Goal: Task Accomplishment & Management: Use online tool/utility

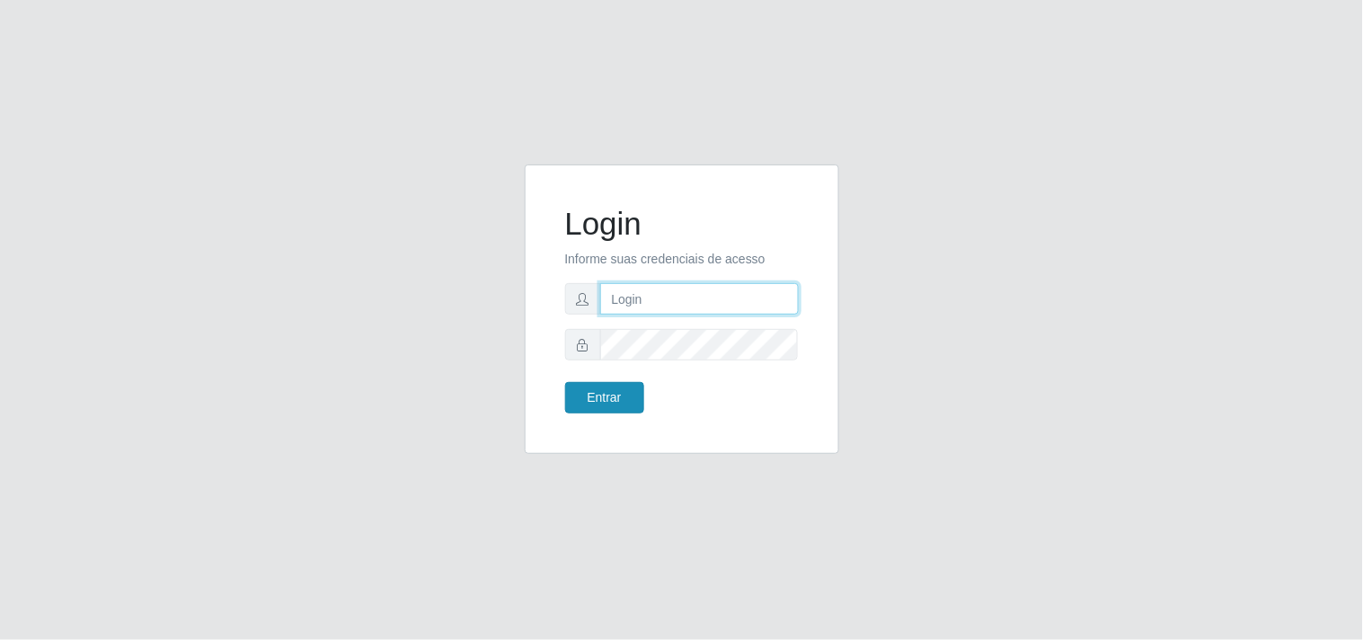
type input "analucia@cestao"
click at [622, 388] on button "Entrar" at bounding box center [604, 397] width 79 height 31
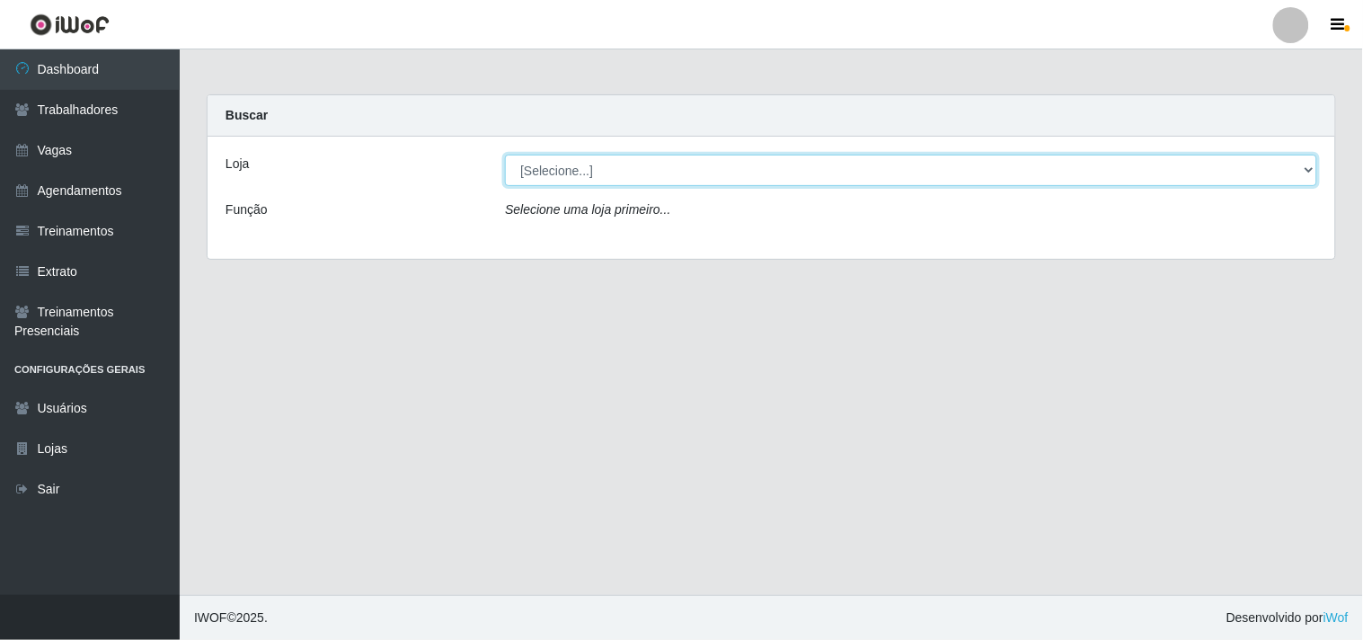
click at [654, 164] on select "[Selecione...] O Cestão - Geisel" at bounding box center [911, 170] width 812 height 31
select select "224"
click at [505, 155] on select "[Selecione...] O Cestão - Geisel" at bounding box center [911, 170] width 812 height 31
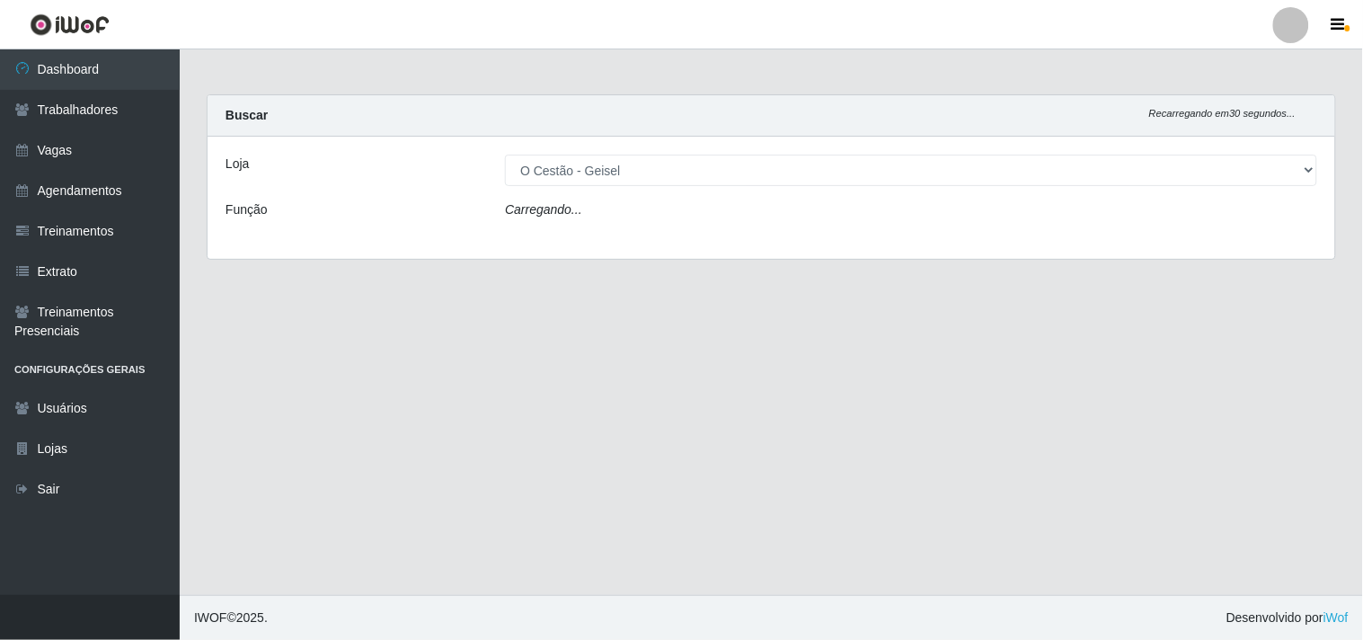
click at [652, 210] on div "Carregando..." at bounding box center [910, 213] width 839 height 26
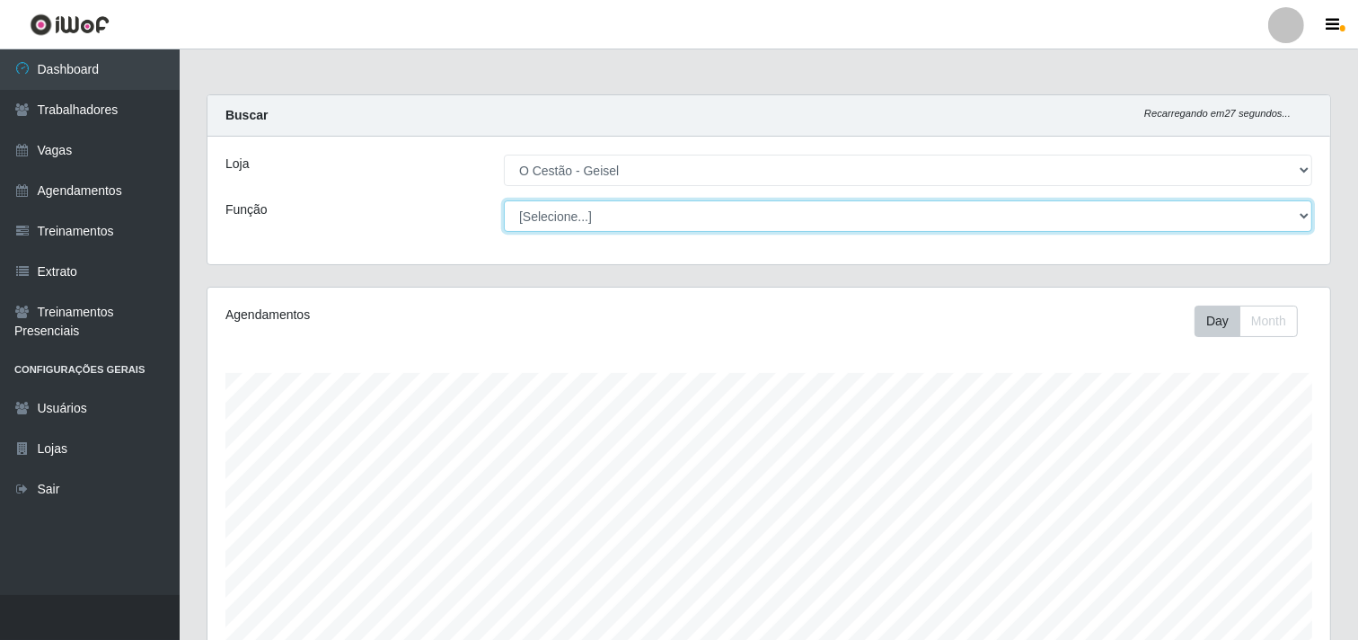
click at [603, 207] on select "[Selecione...] ASG ASG + ASG ++ Auxiliar de Estoque Auxiliar de Estoque + Auxil…" at bounding box center [908, 215] width 808 height 31
click at [800, 214] on select "[Selecione...] ASG ASG + ASG ++ Auxiliar de Estoque Auxiliar de Estoque + Auxil…" at bounding box center [908, 215] width 808 height 31
select select "72"
click at [504, 200] on select "[Selecione...] ASG ASG + ASG ++ Auxiliar de Estoque Auxiliar de Estoque + Auxil…" at bounding box center [908, 215] width 808 height 31
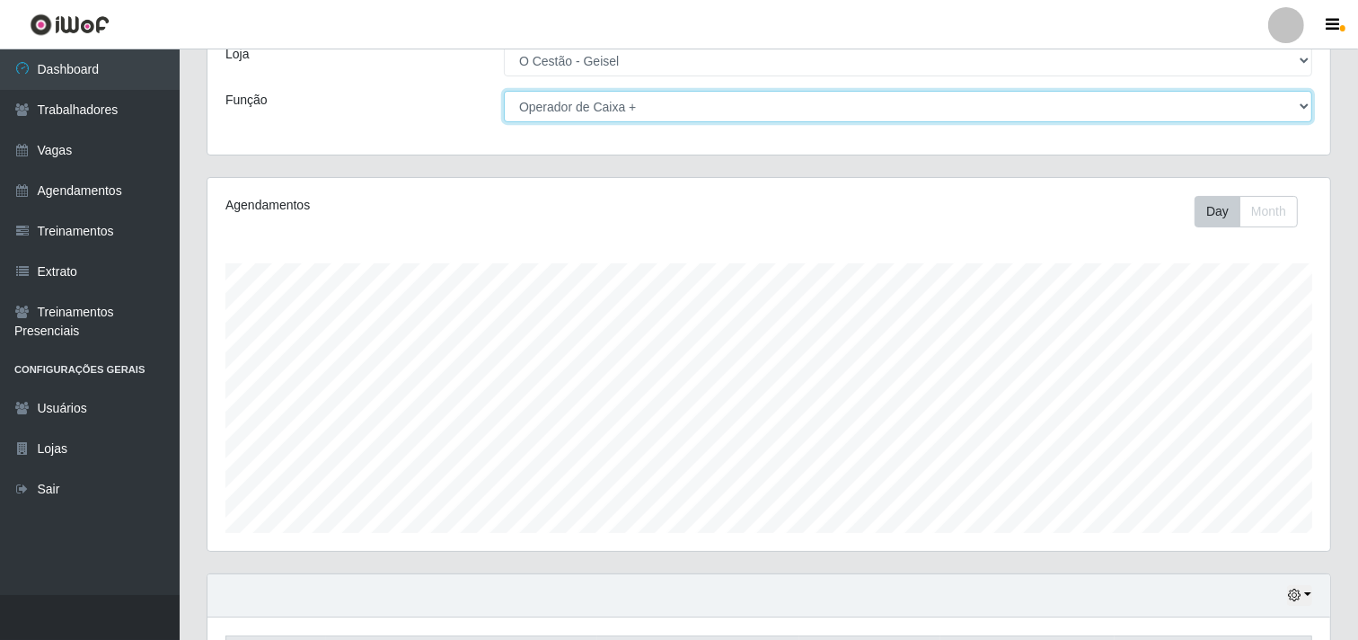
scroll to position [234, 0]
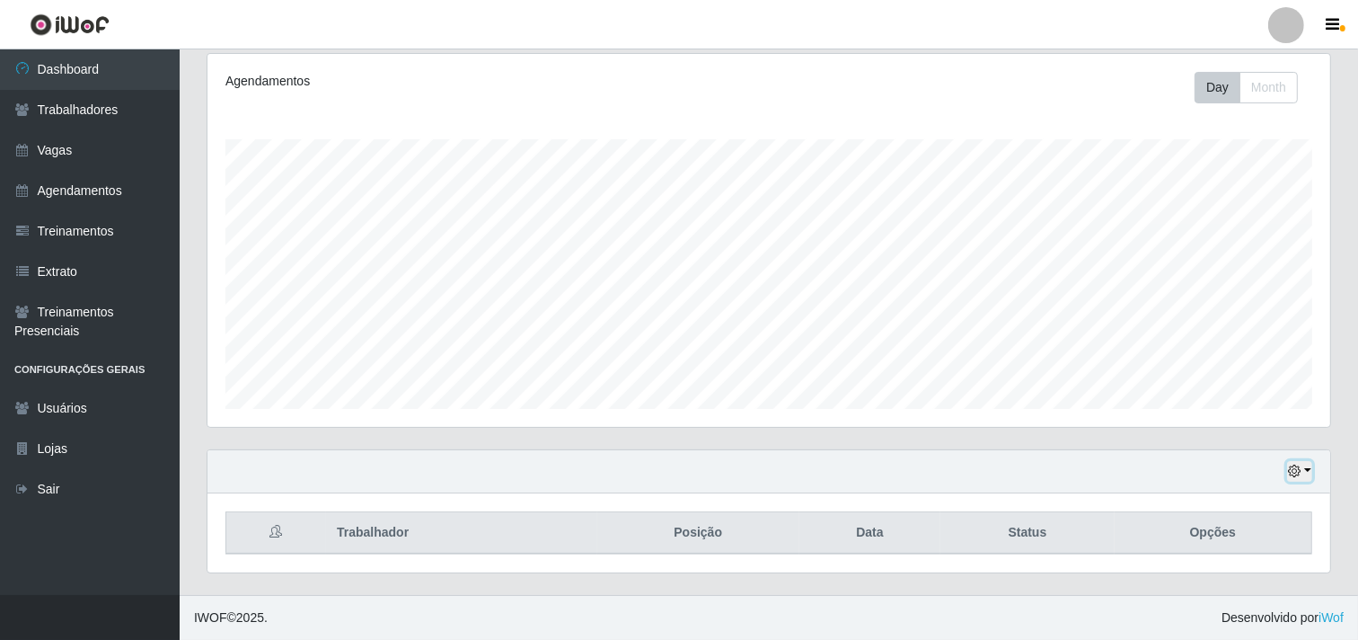
click at [1300, 474] on icon "button" at bounding box center [1294, 470] width 13 height 13
click at [1213, 329] on button "1 dia" at bounding box center [1240, 328] width 142 height 38
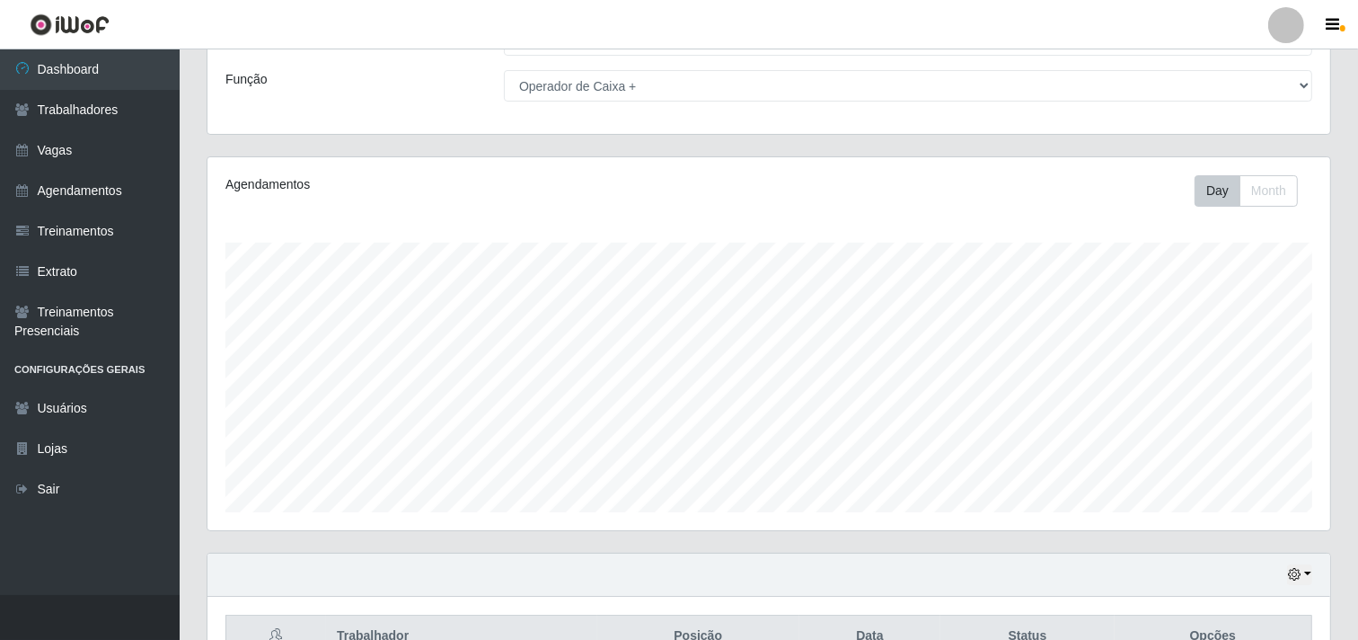
scroll to position [234, 0]
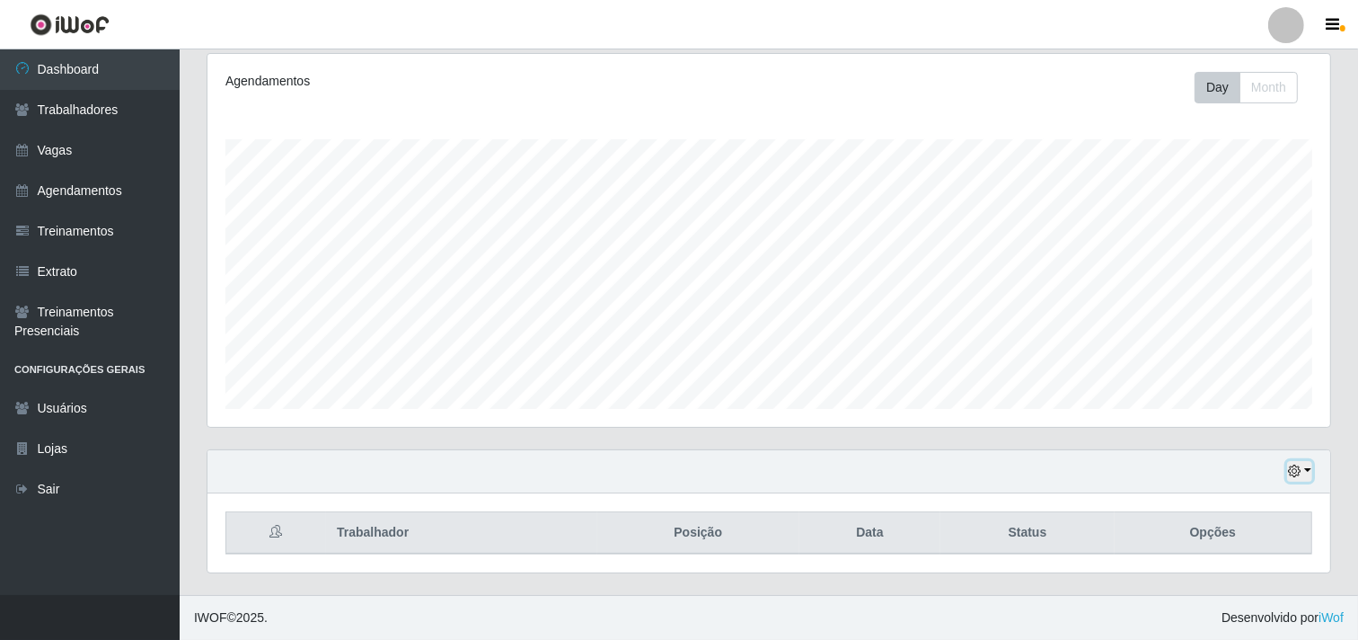
click at [1297, 481] on button "button" at bounding box center [1299, 471] width 25 height 21
click at [1209, 283] on button "Hoje" at bounding box center [1240, 290] width 142 height 38
click at [1295, 471] on icon "button" at bounding box center [1294, 470] width 13 height 13
click at [1206, 332] on button "1 dia" at bounding box center [1240, 328] width 142 height 38
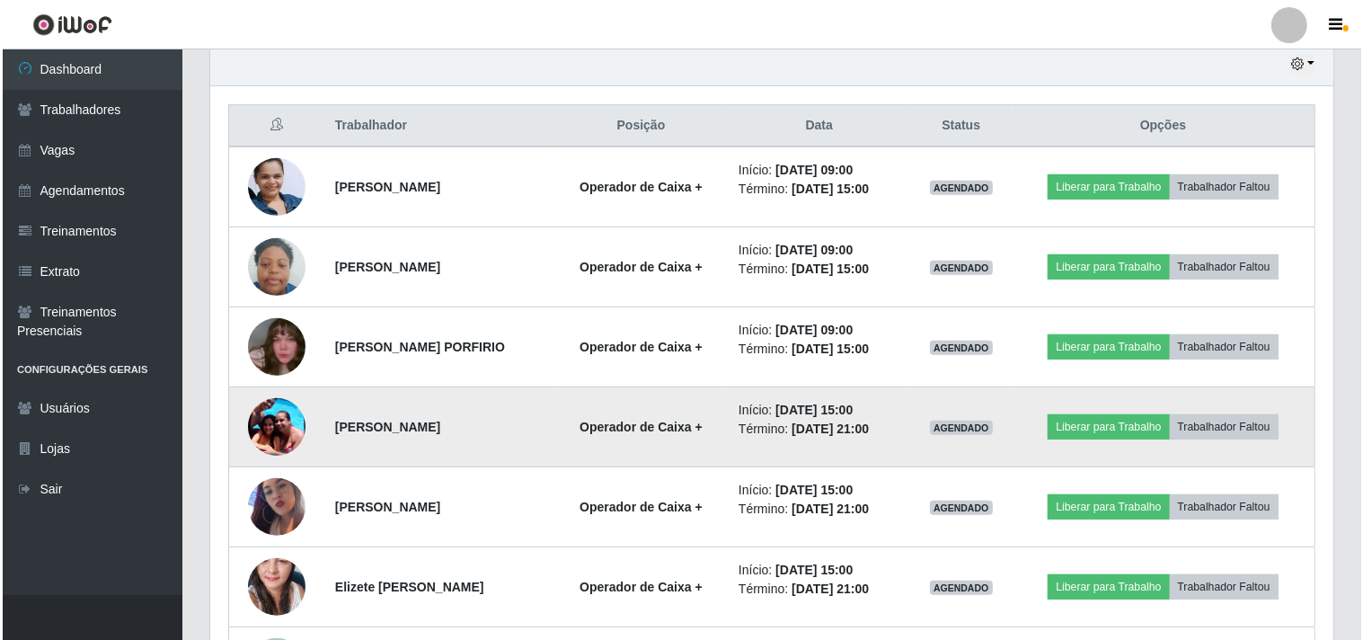
scroll to position [675, 0]
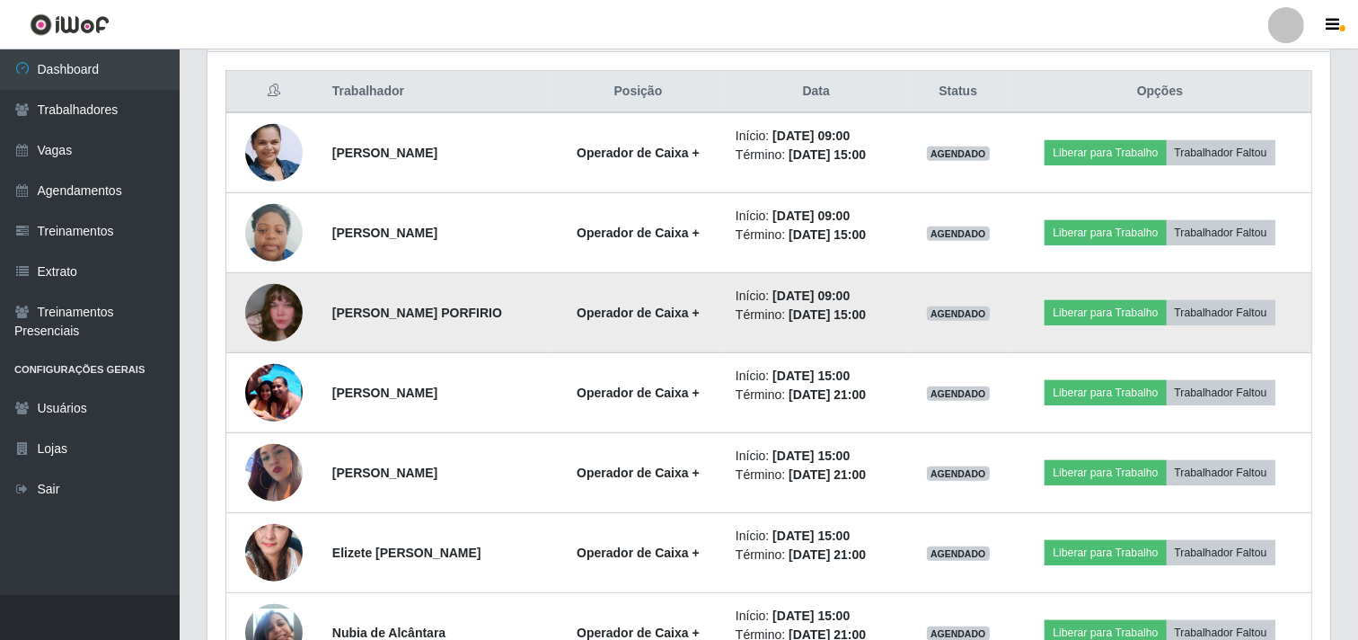
click at [273, 282] on td at bounding box center [273, 313] width 95 height 80
click at [273, 289] on img at bounding box center [273, 312] width 57 height 102
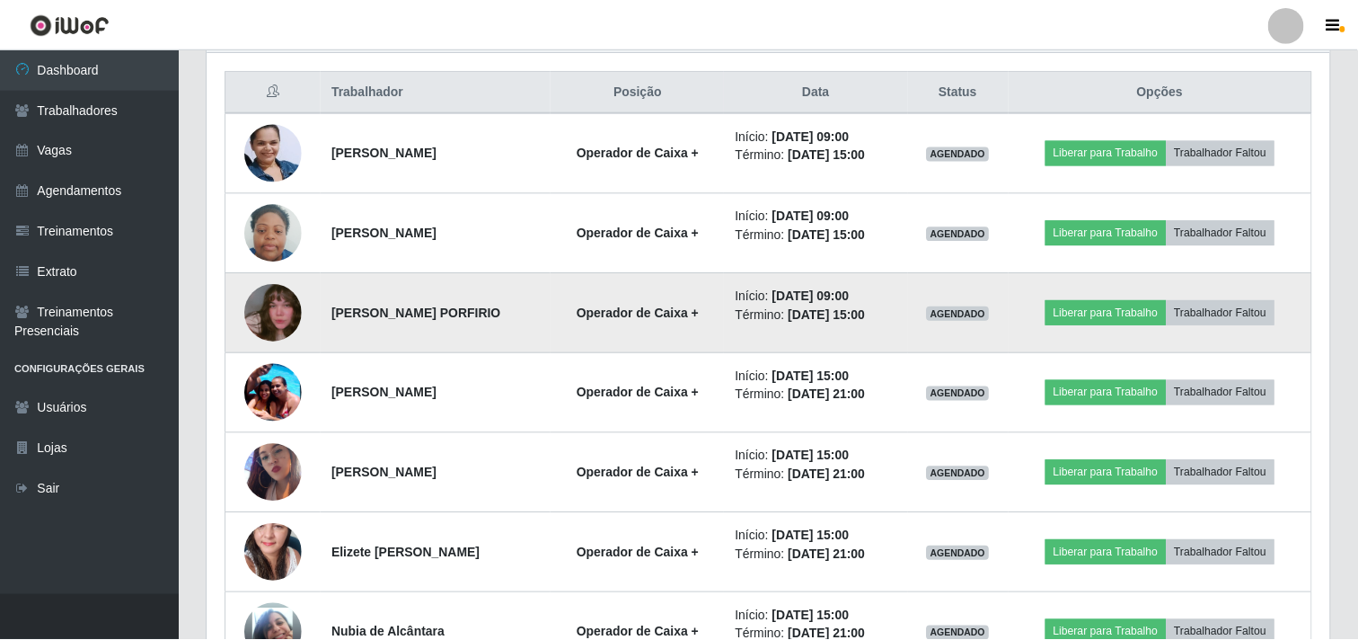
scroll to position [372, 1111]
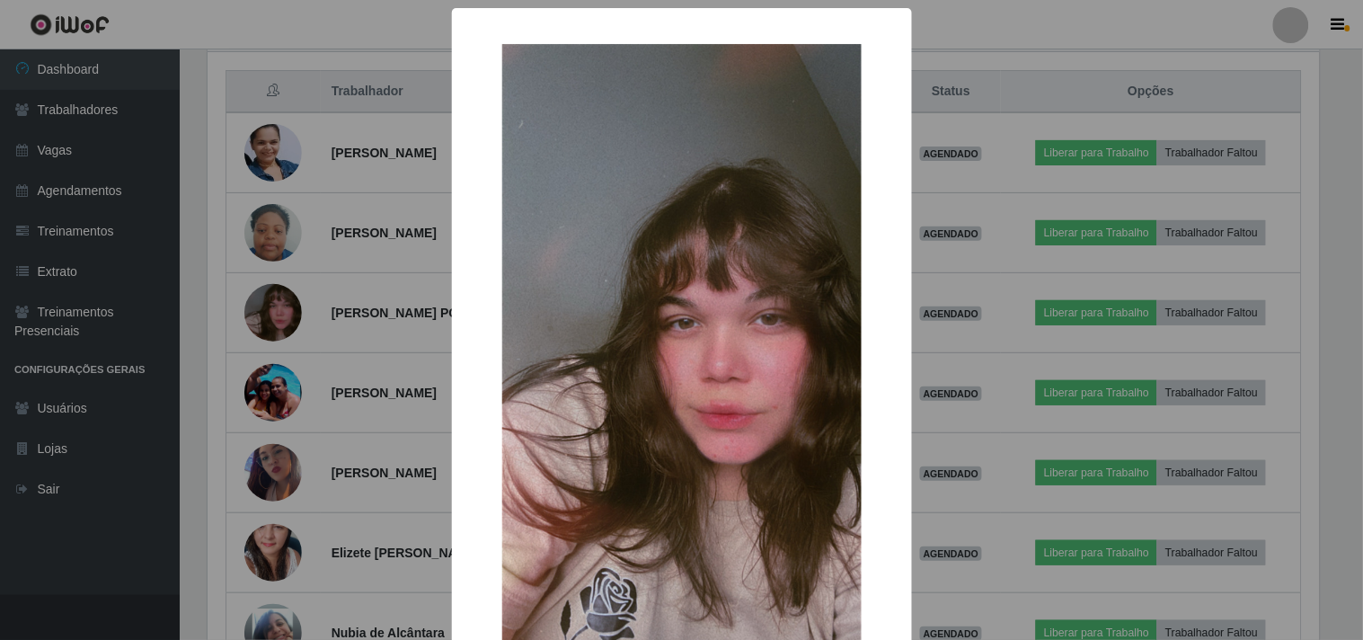
click at [289, 365] on div "× OK Cancel" at bounding box center [681, 320] width 1363 height 640
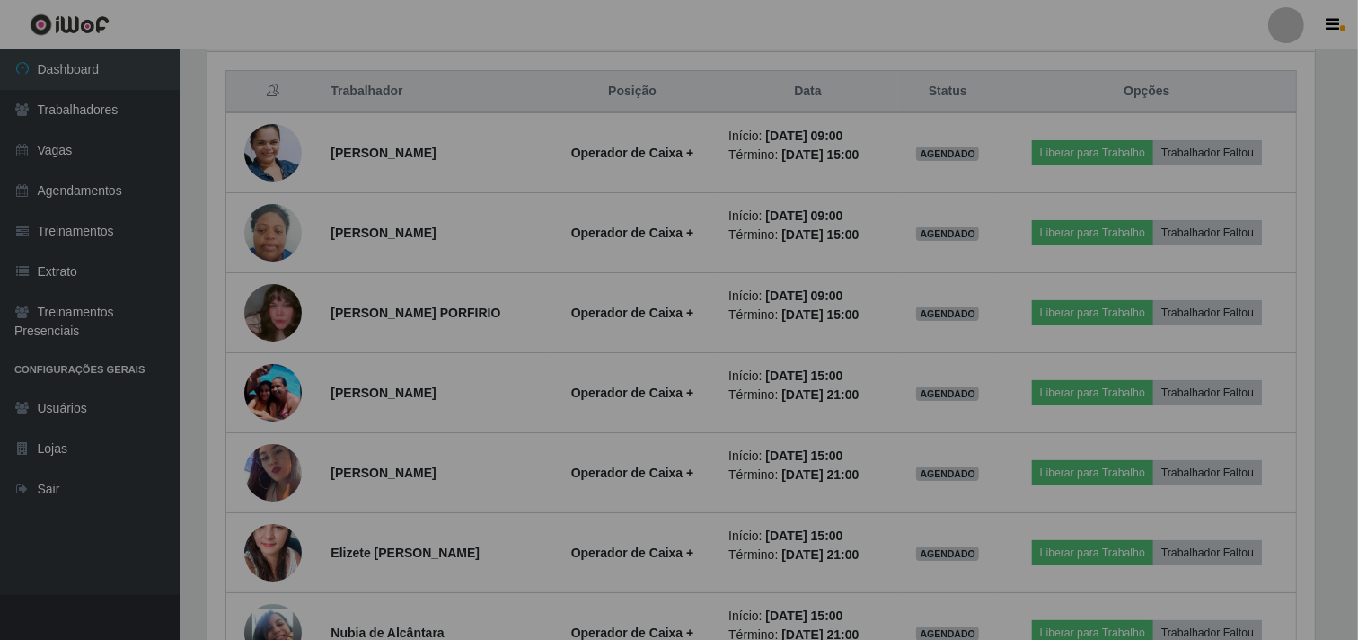
scroll to position [372, 1123]
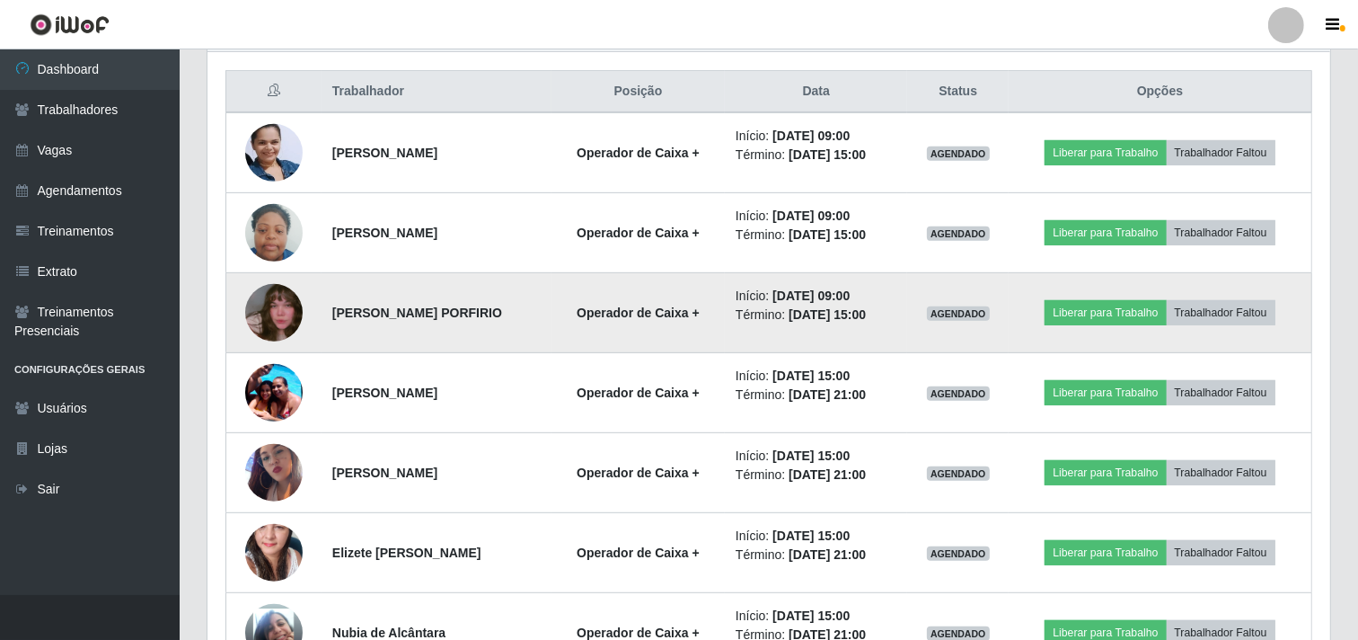
click at [277, 305] on img at bounding box center [273, 312] width 57 height 102
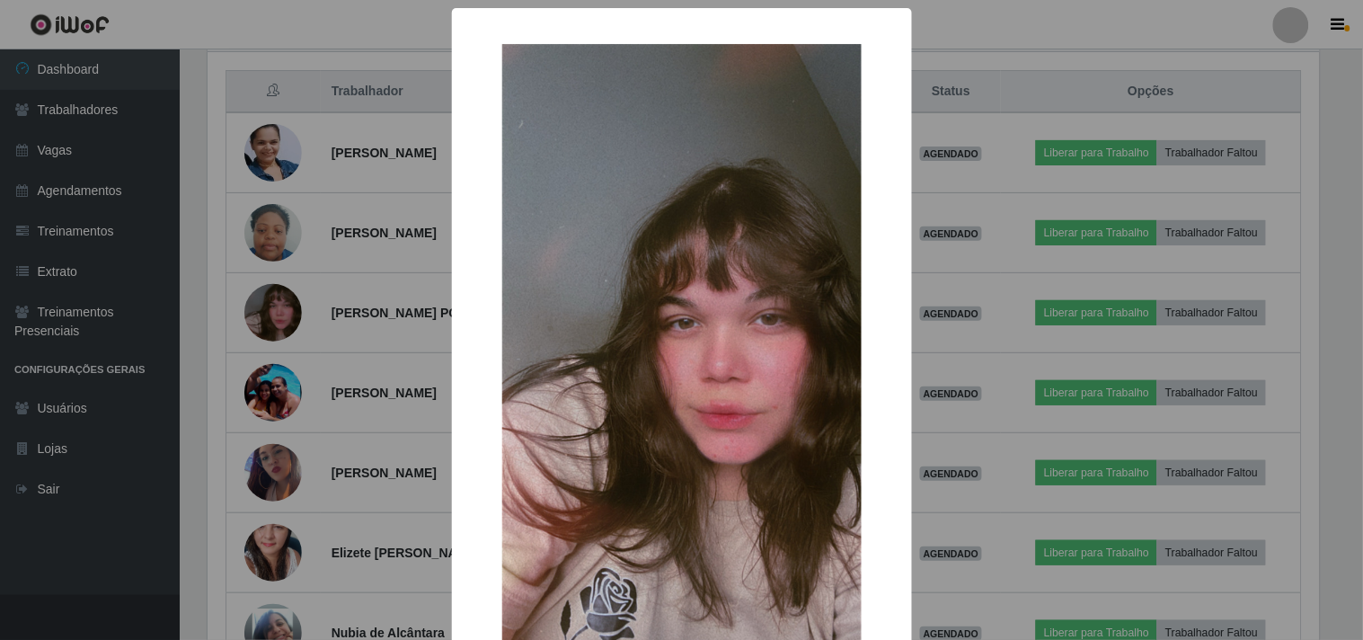
click at [255, 361] on div "× OK Cancel" at bounding box center [681, 320] width 1363 height 640
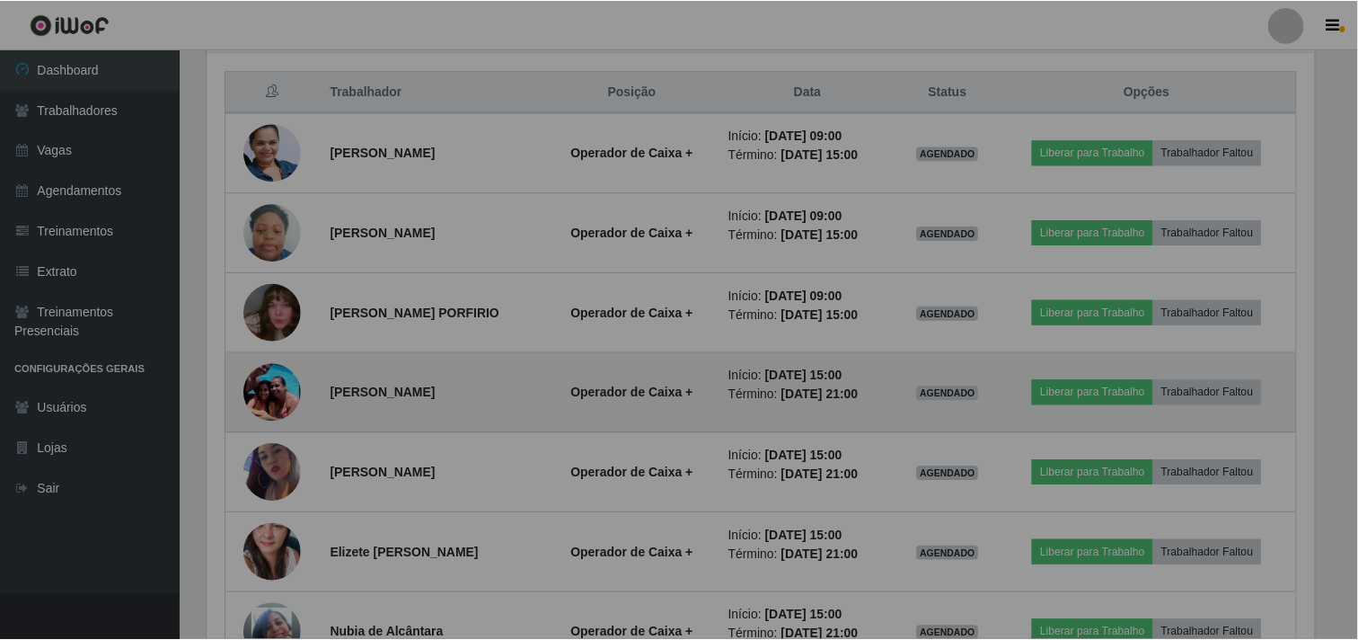
scroll to position [372, 1123]
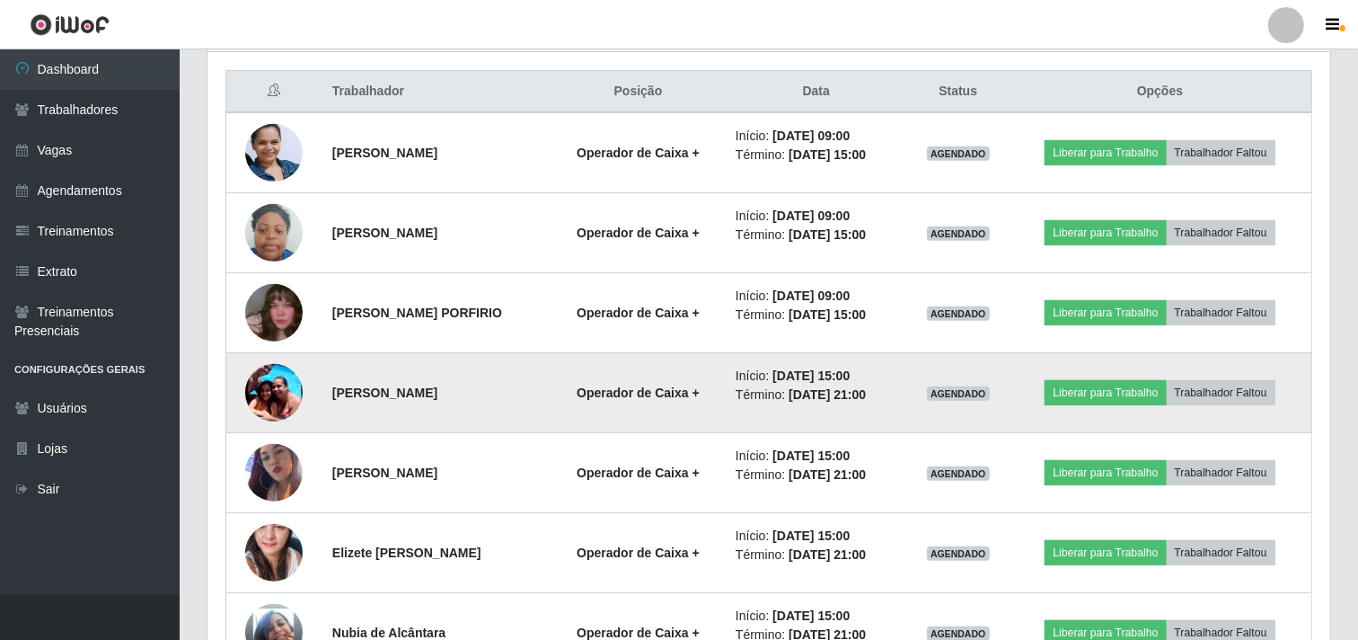
click at [259, 402] on img at bounding box center [273, 392] width 57 height 76
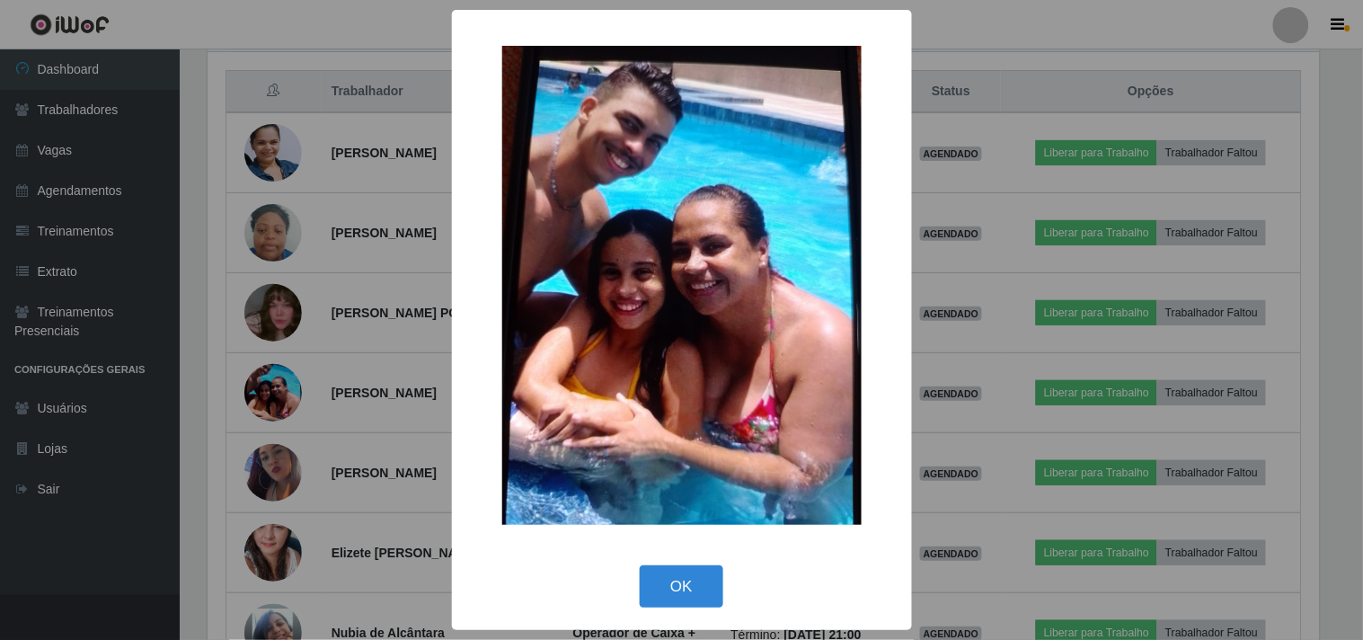
click at [338, 330] on div "× OK Cancel" at bounding box center [681, 320] width 1363 height 640
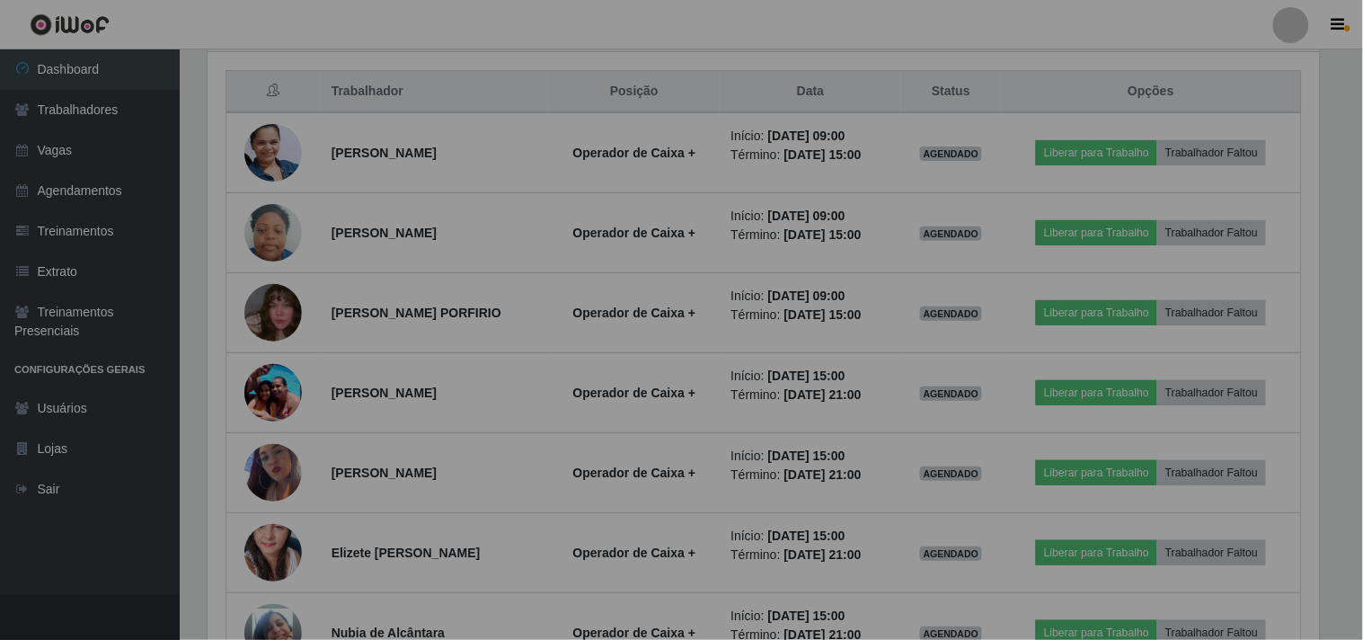
click at [338, 330] on div "× OK Cancel" at bounding box center [681, 320] width 1363 height 640
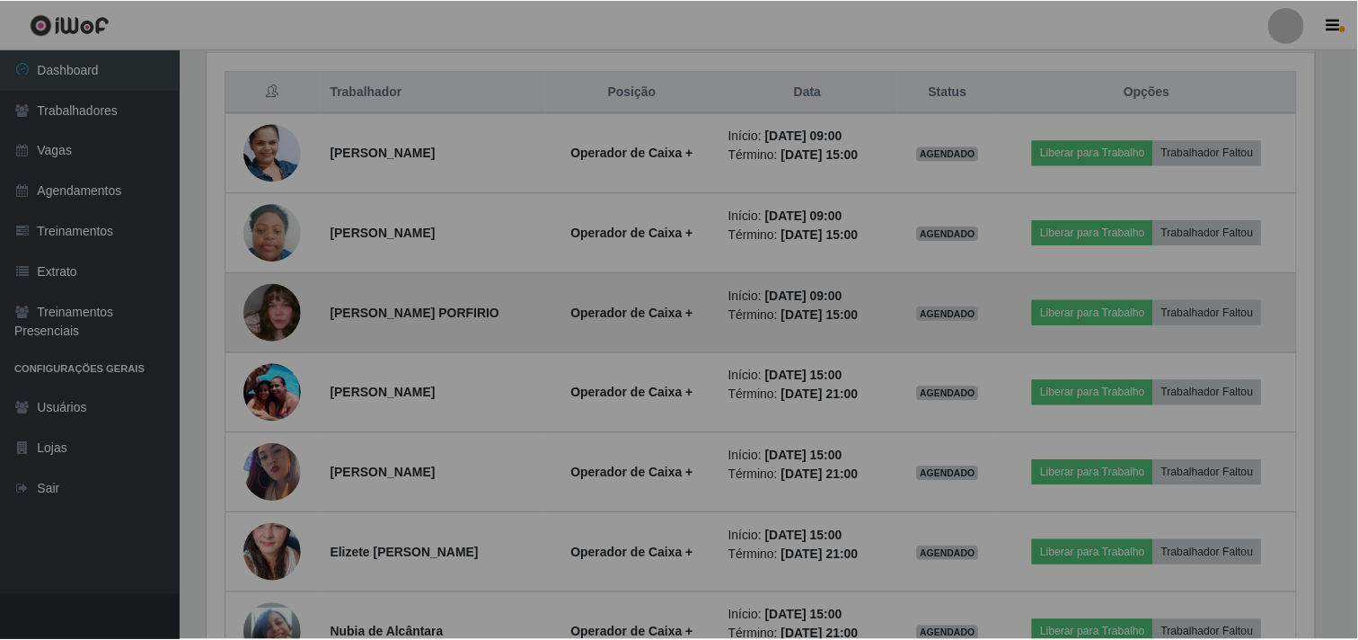
scroll to position [372, 1123]
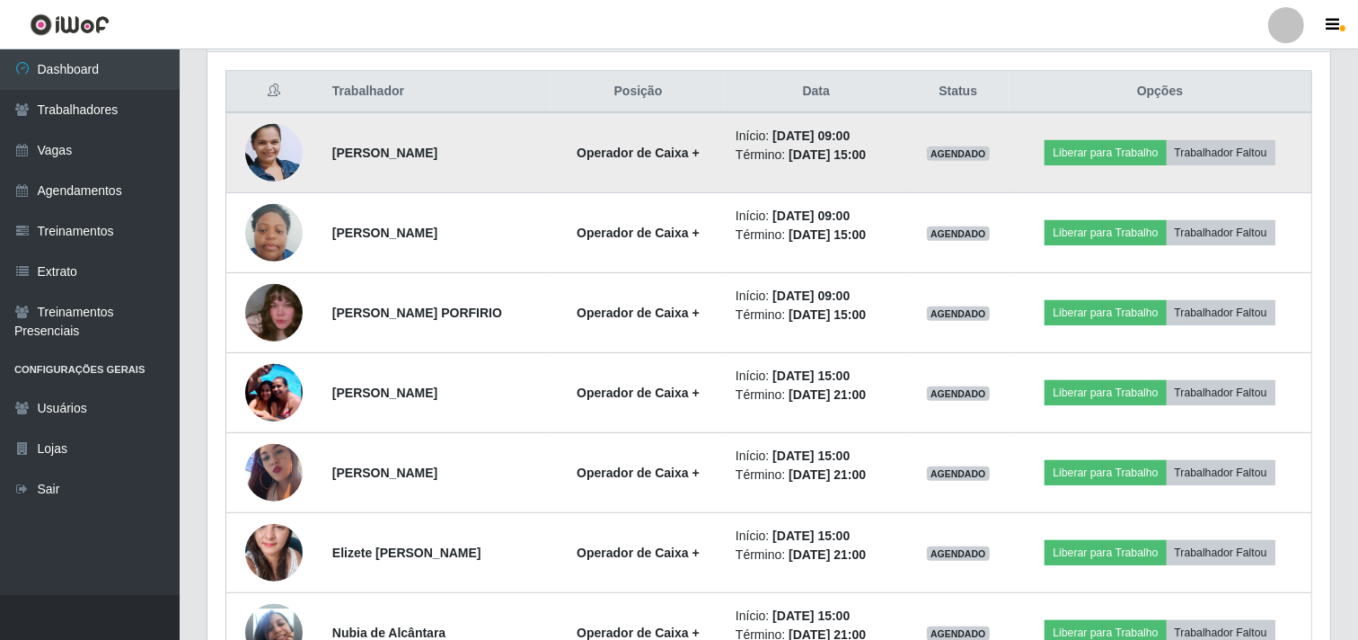
click at [282, 150] on img at bounding box center [273, 153] width 57 height 78
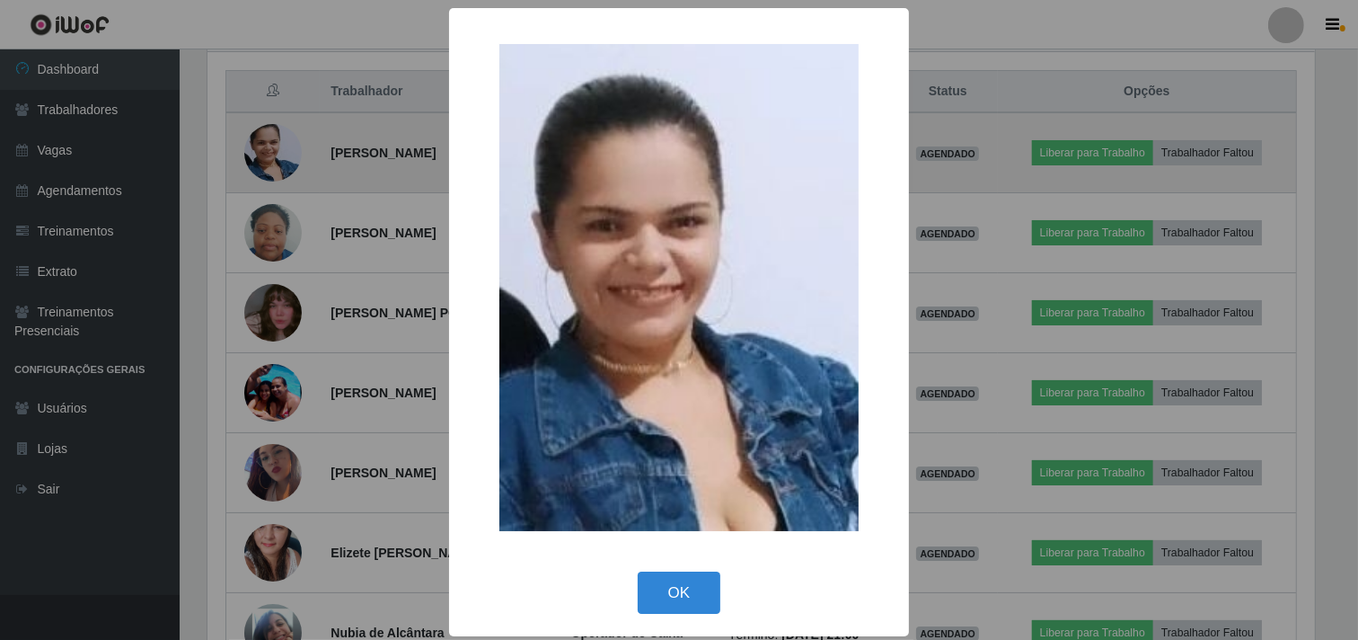
scroll to position [372, 1111]
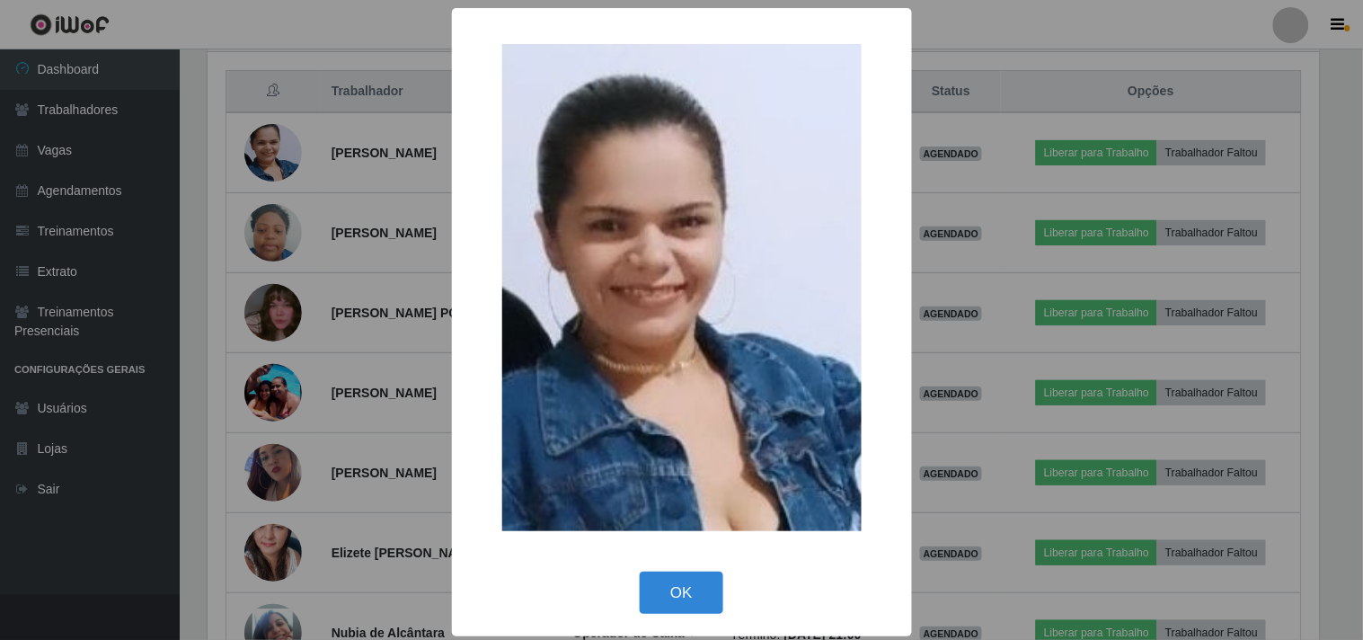
click at [294, 194] on div "× OK Cancel" at bounding box center [681, 320] width 1363 height 640
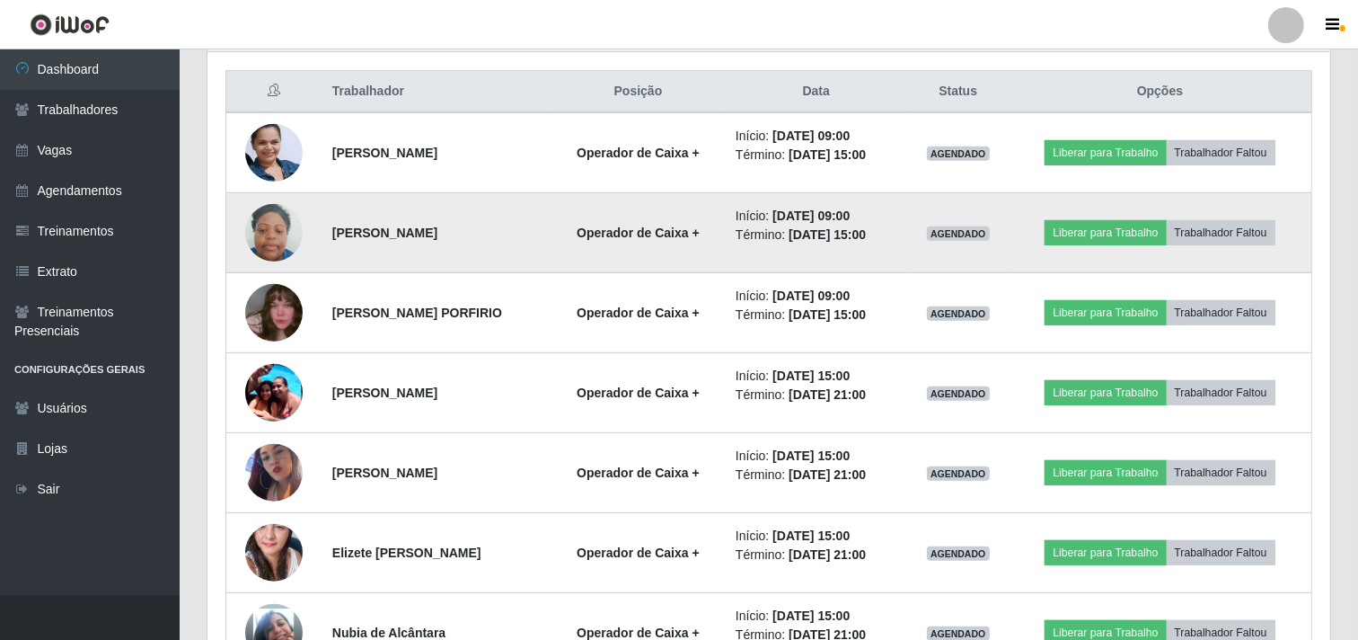
scroll to position [372, 1123]
click at [269, 232] on img at bounding box center [273, 233] width 57 height 76
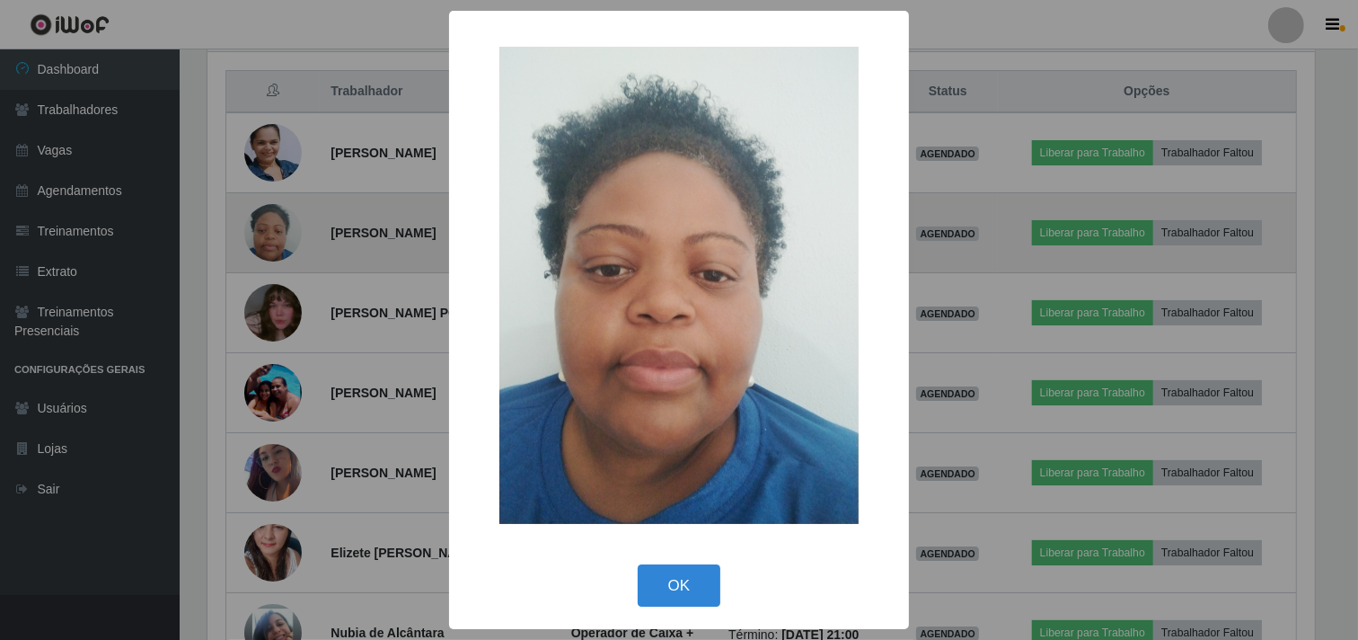
scroll to position [372, 1111]
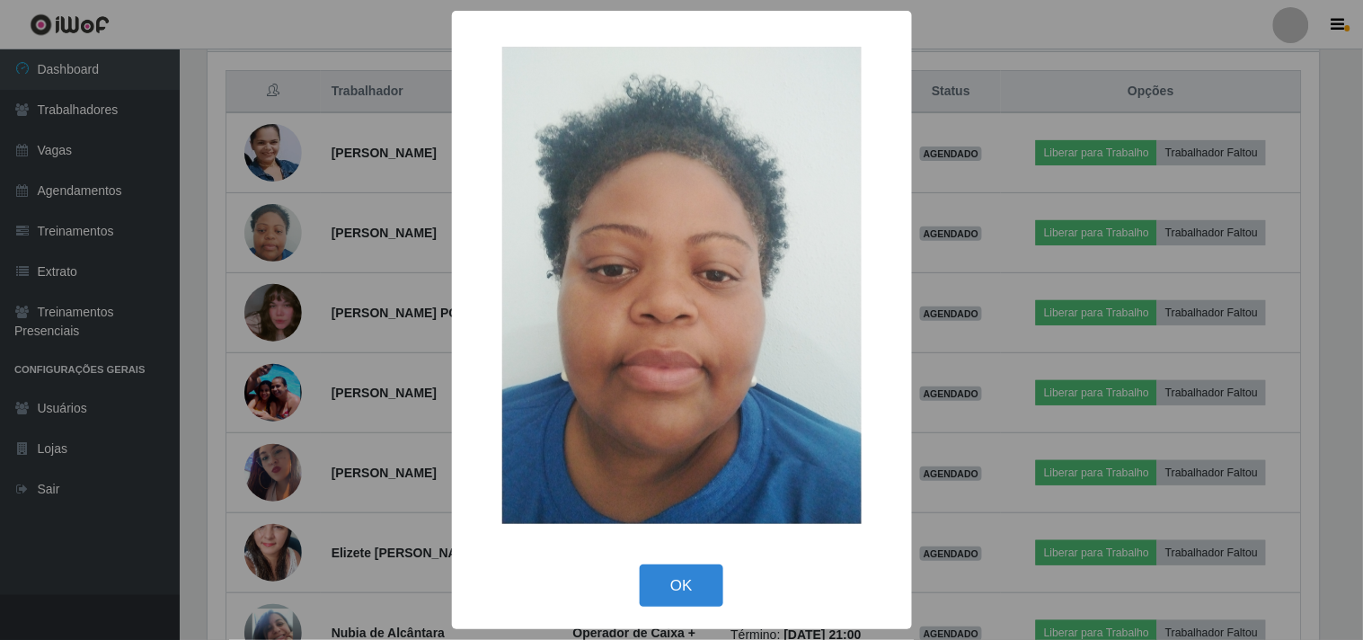
click at [271, 262] on div "× OK Cancel" at bounding box center [681, 320] width 1363 height 640
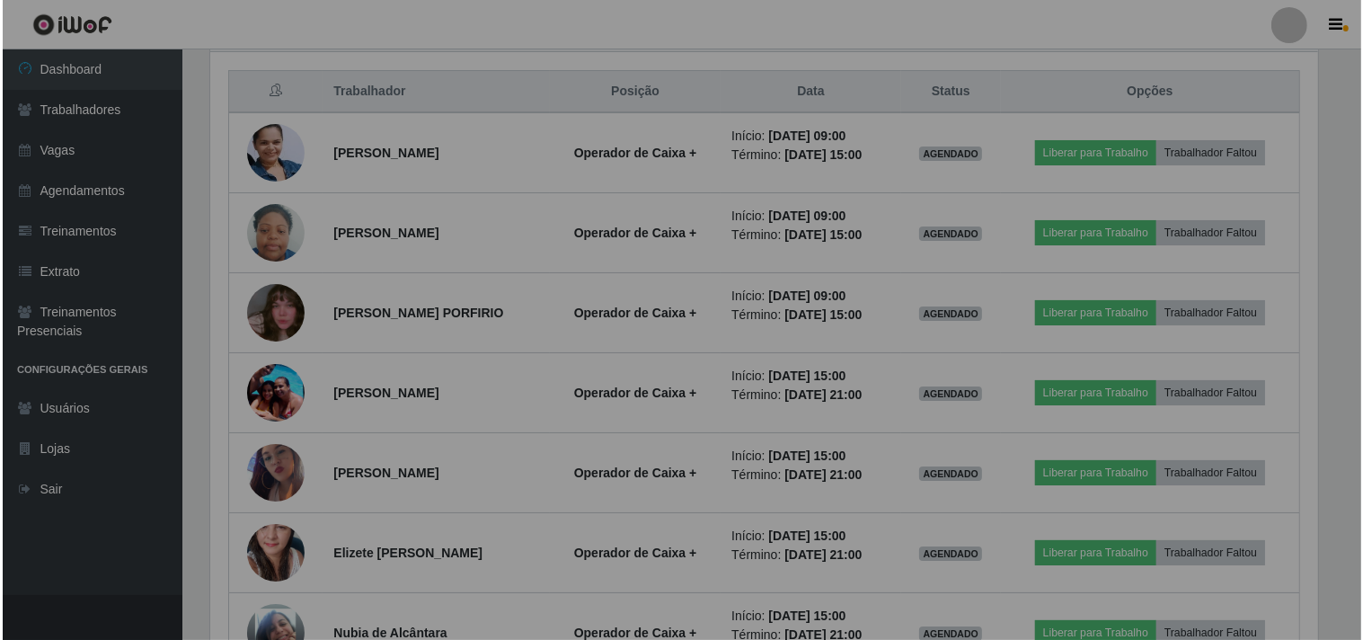
scroll to position [372, 1123]
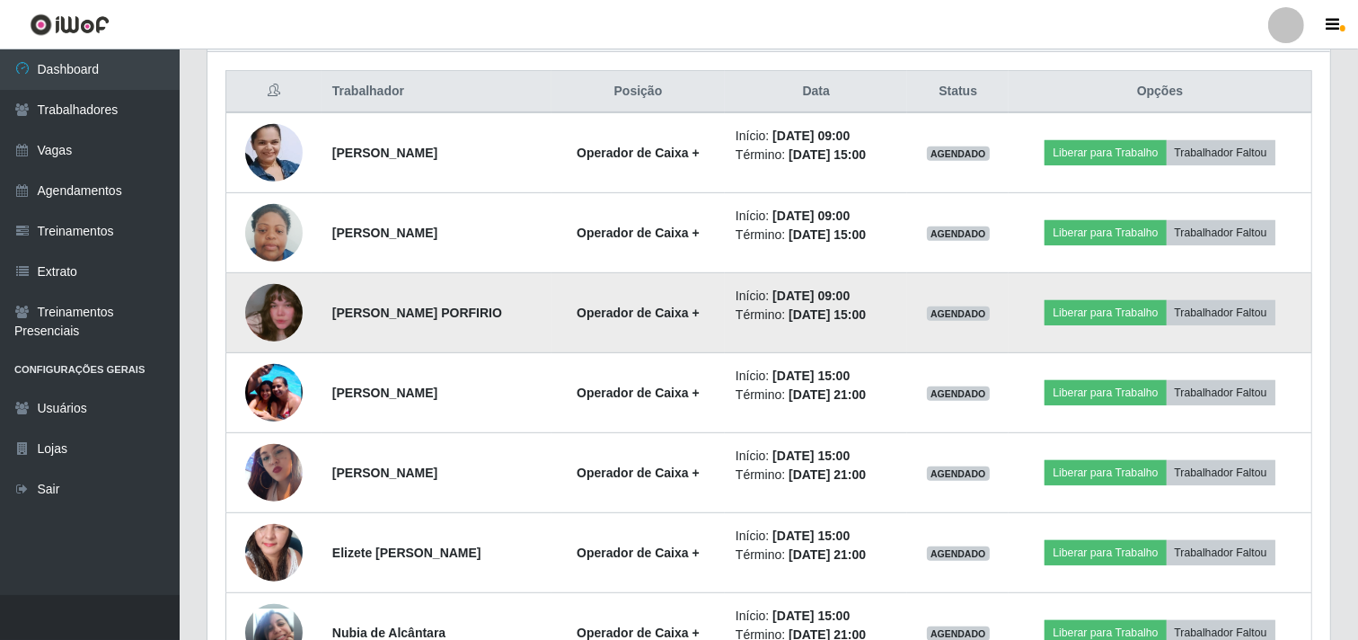
click at [266, 308] on img at bounding box center [273, 312] width 57 height 102
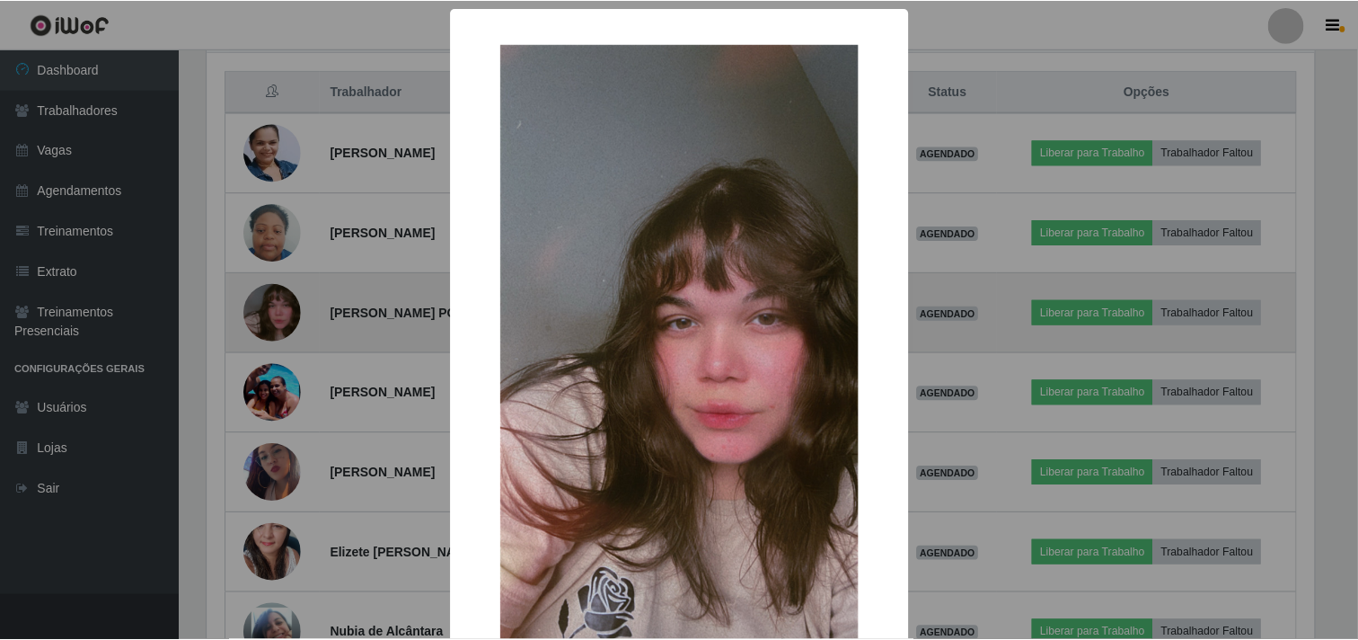
scroll to position [372, 1111]
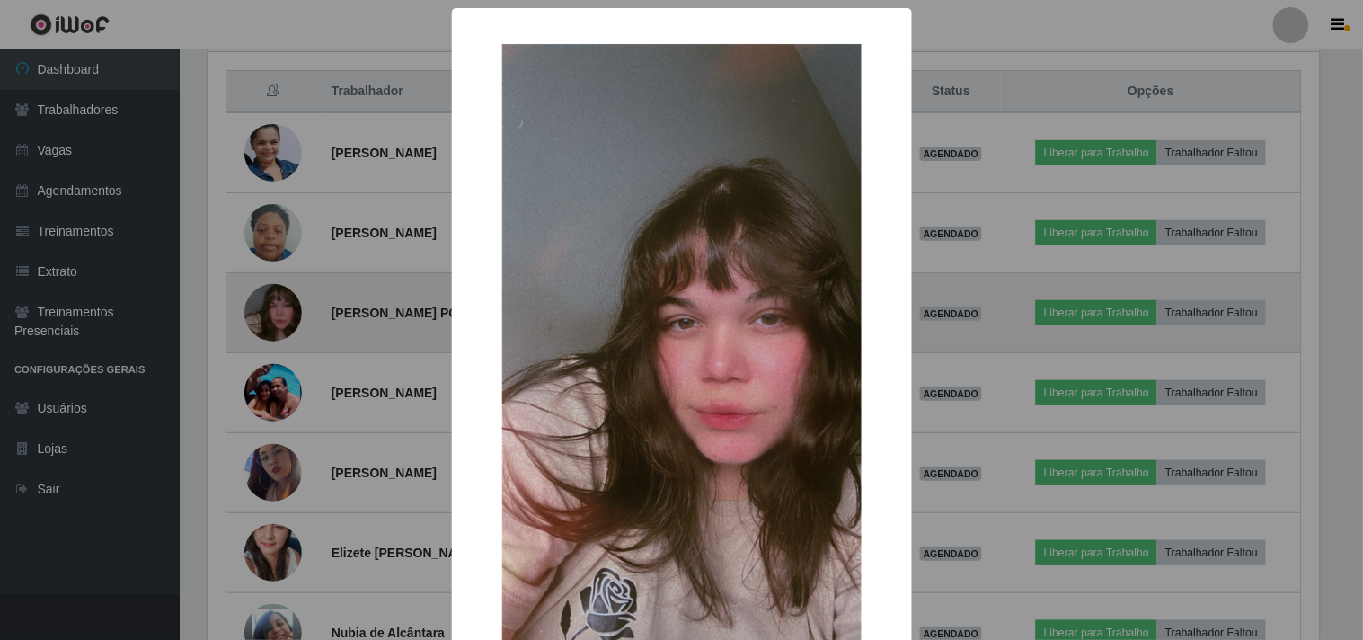
click at [266, 308] on div "× OK Cancel" at bounding box center [681, 320] width 1363 height 640
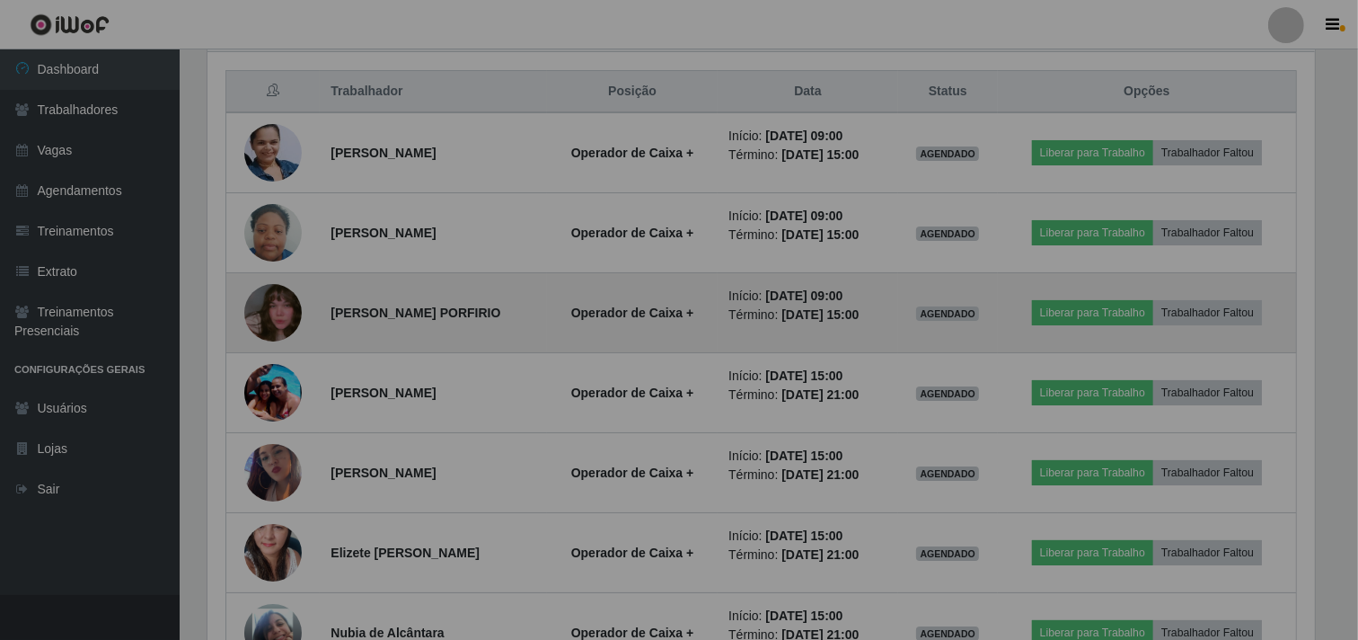
scroll to position [372, 1123]
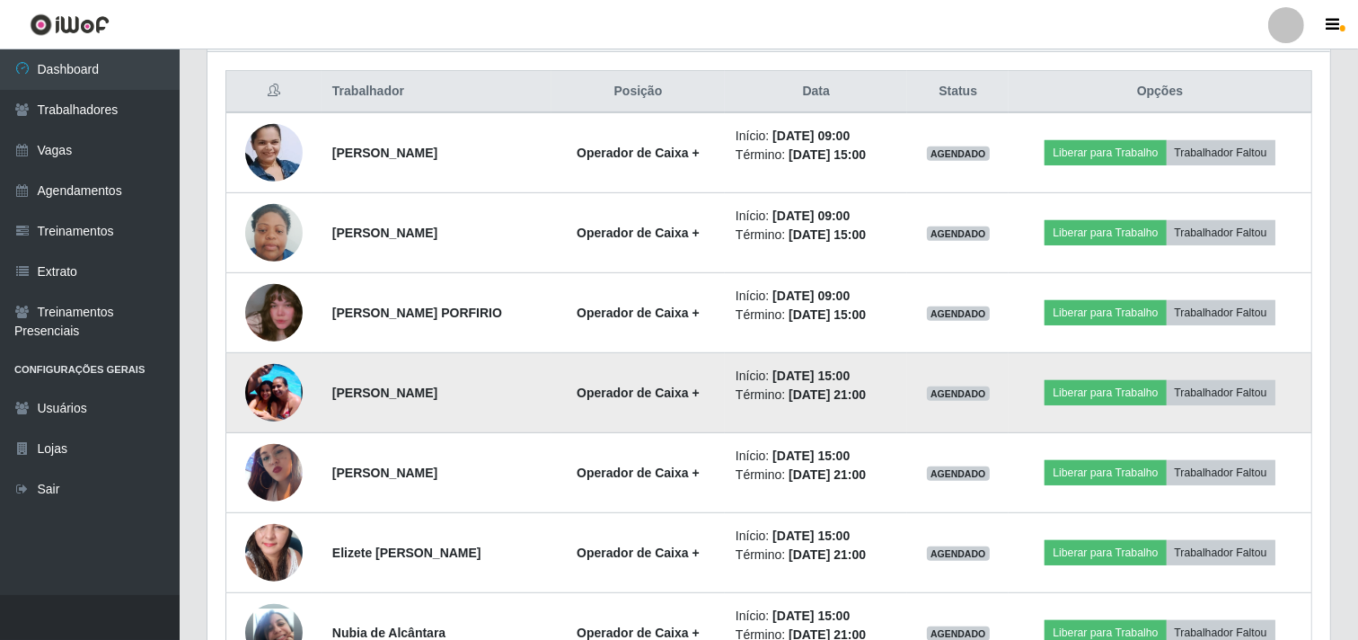
click at [272, 390] on img at bounding box center [273, 392] width 57 height 76
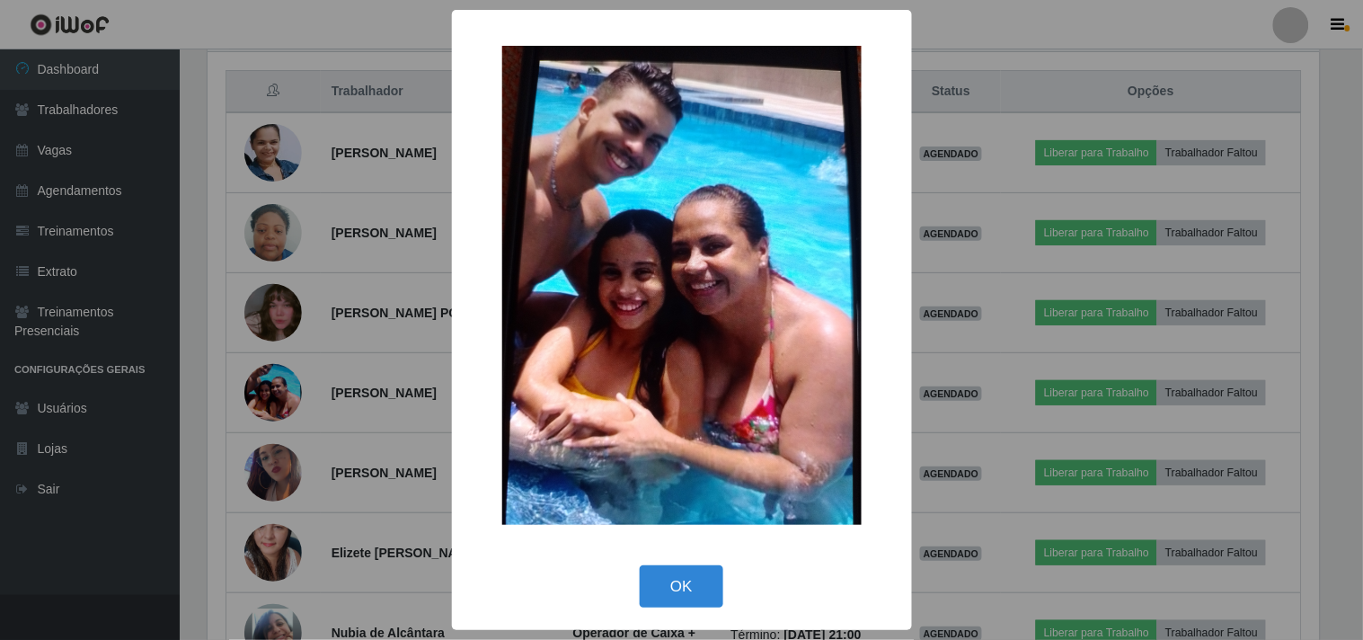
click at [314, 377] on div "× OK Cancel" at bounding box center [681, 320] width 1363 height 640
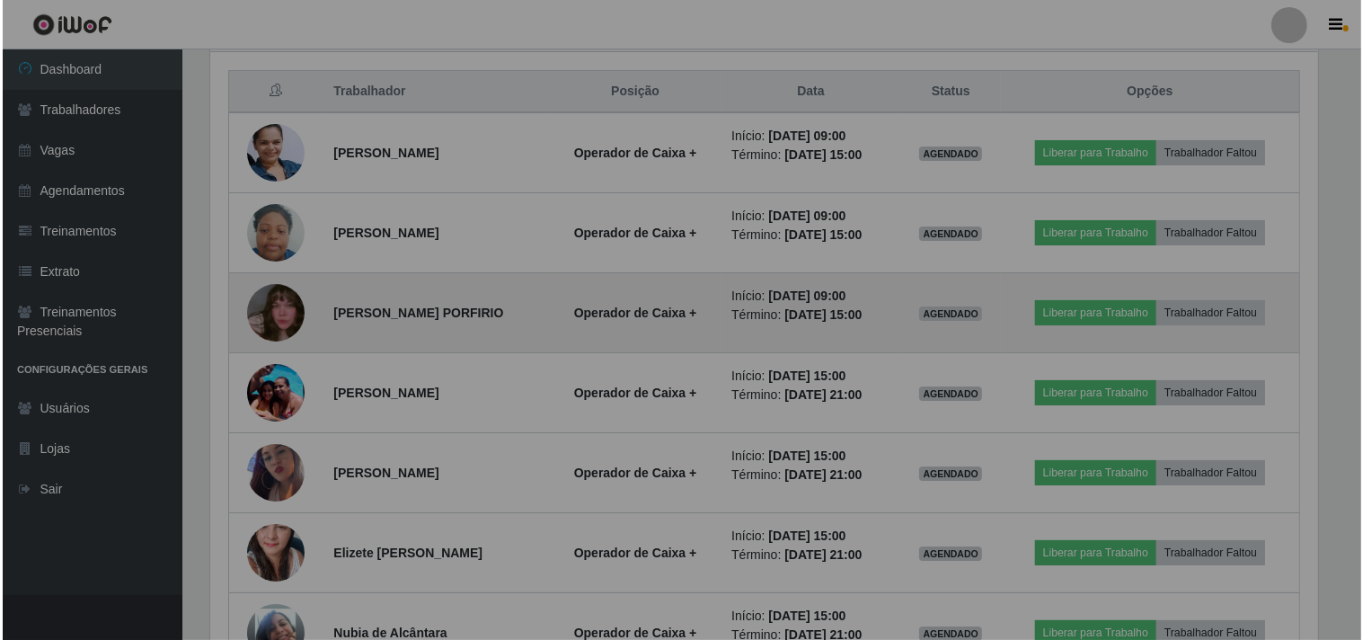
scroll to position [372, 1123]
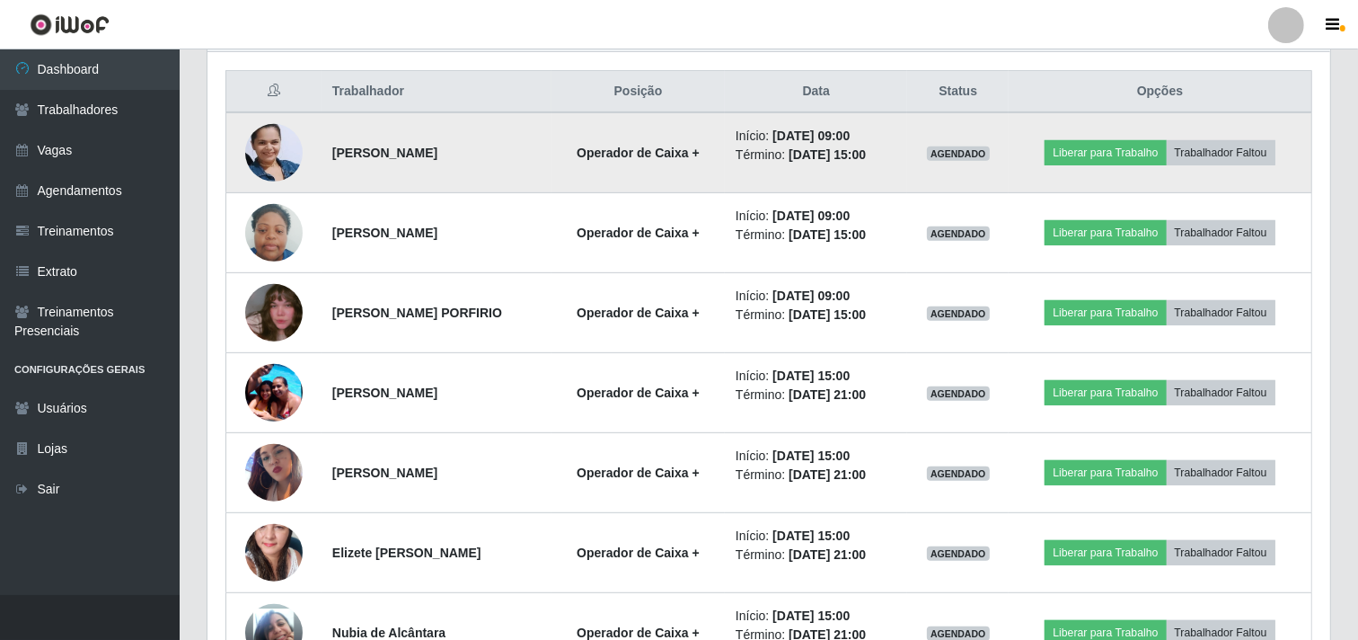
click at [271, 162] on img at bounding box center [273, 153] width 57 height 78
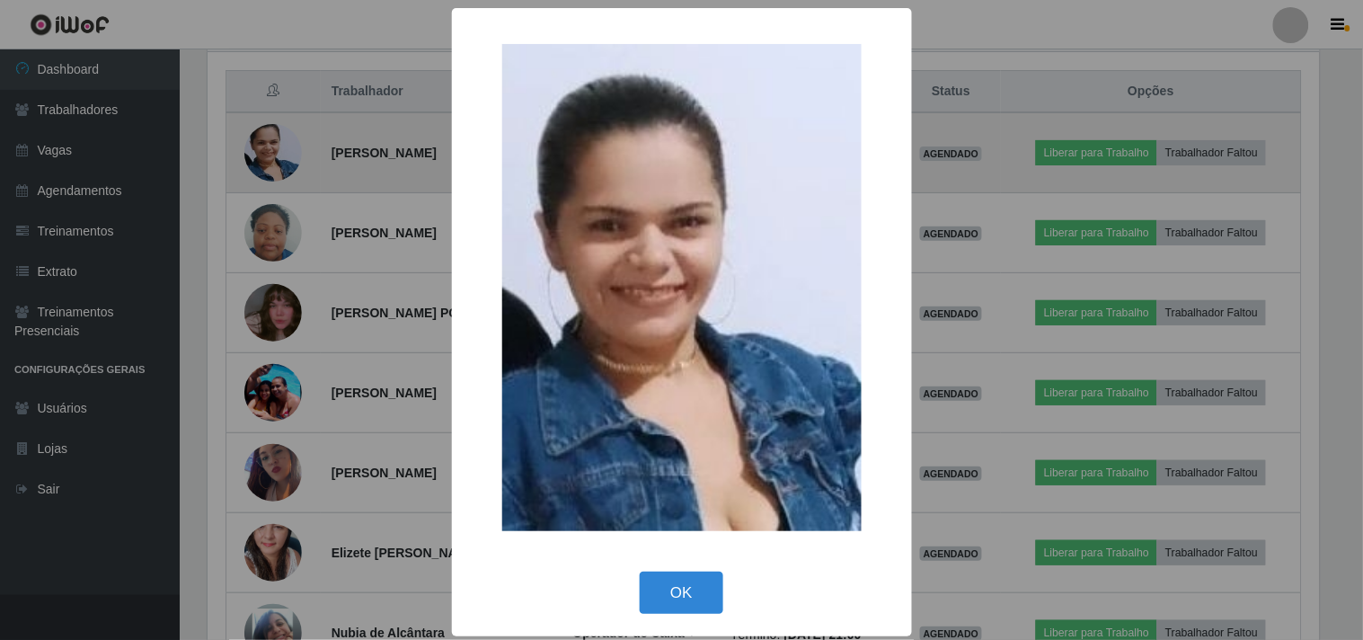
scroll to position [0, 0]
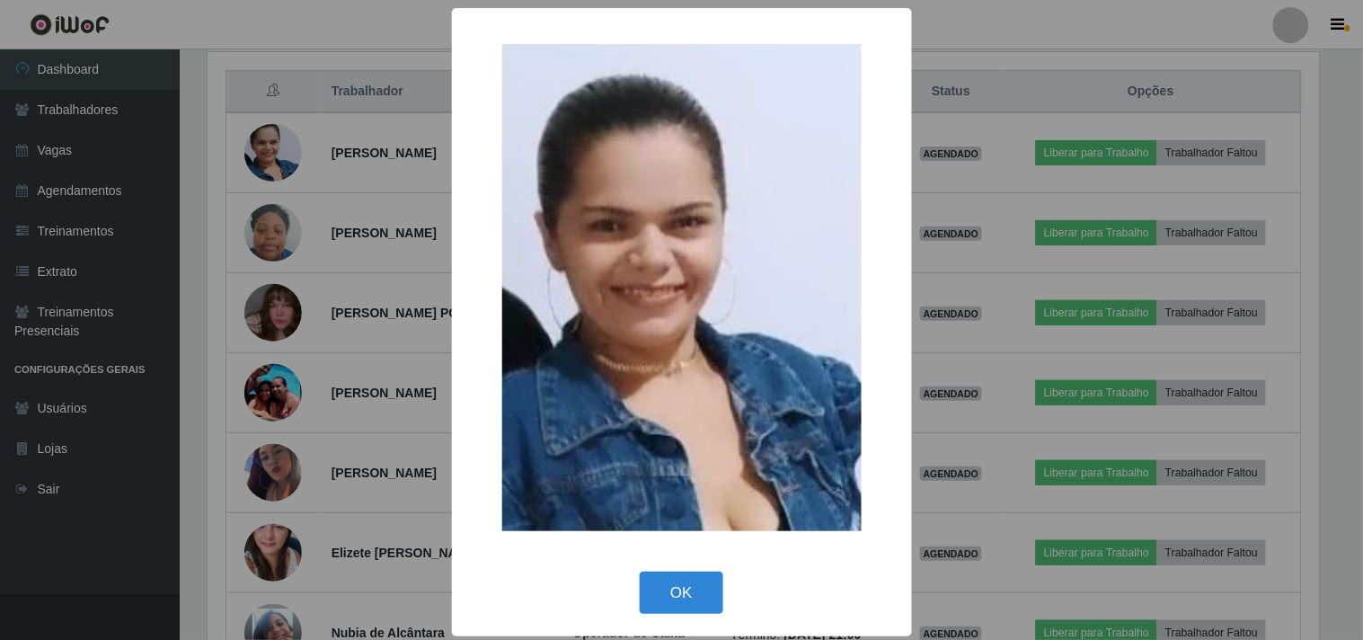
click at [395, 334] on div "× OK Cancel" at bounding box center [681, 320] width 1363 height 640
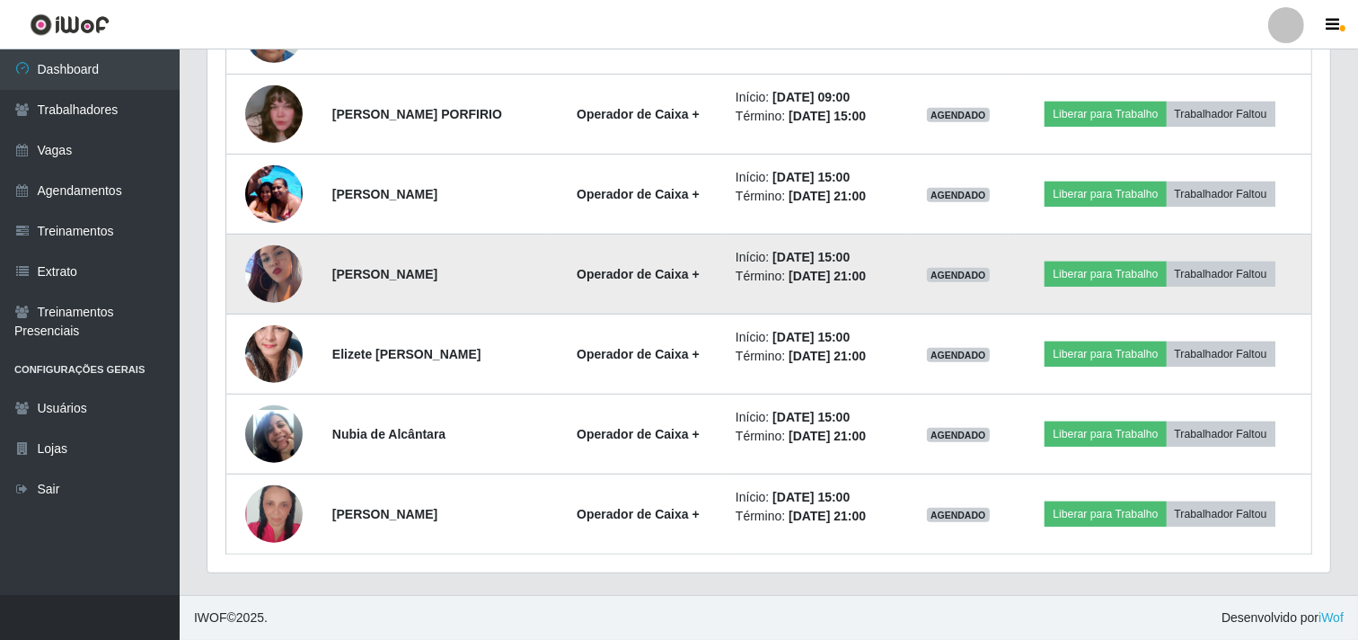
click at [259, 254] on img at bounding box center [273, 274] width 57 height 102
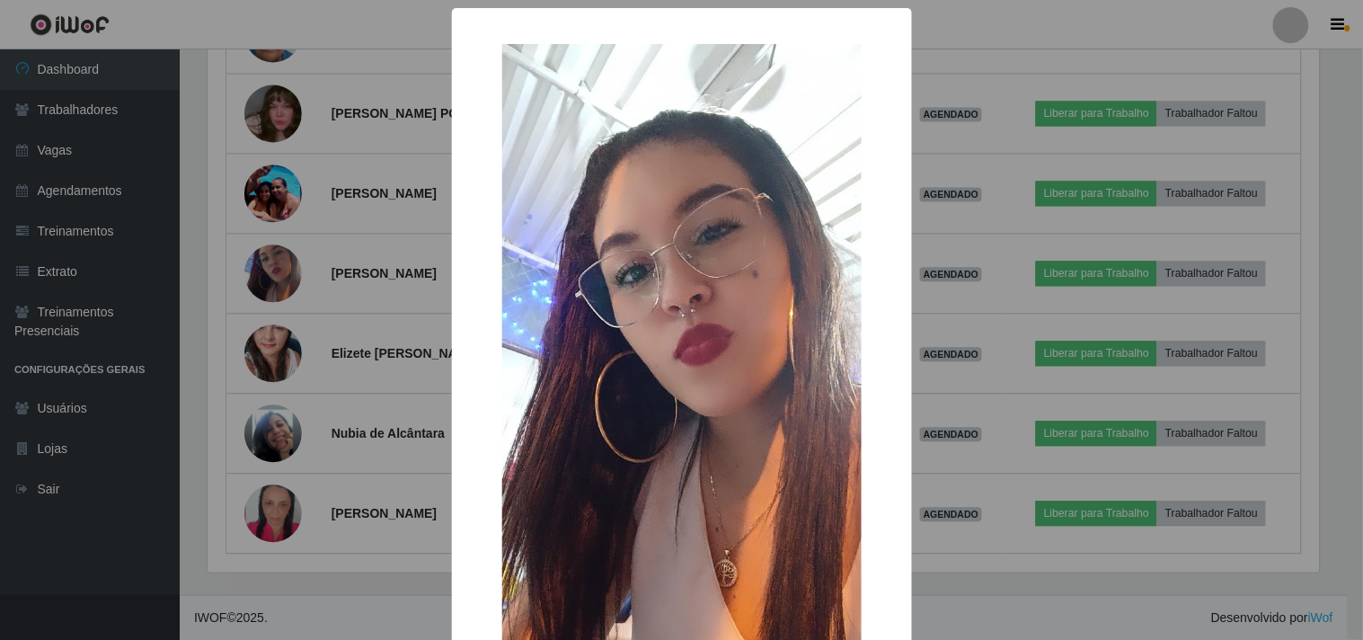
click at [259, 255] on div "× OK Cancel" at bounding box center [681, 320] width 1363 height 640
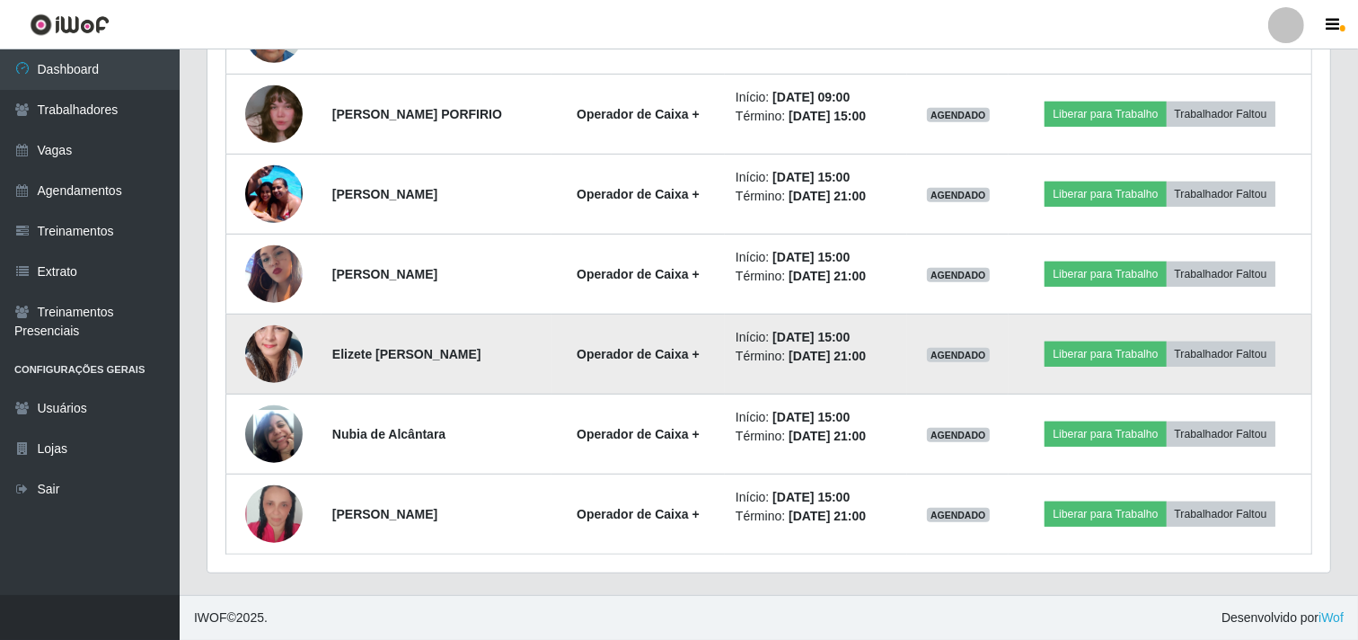
click at [276, 348] on img at bounding box center [273, 353] width 57 height 121
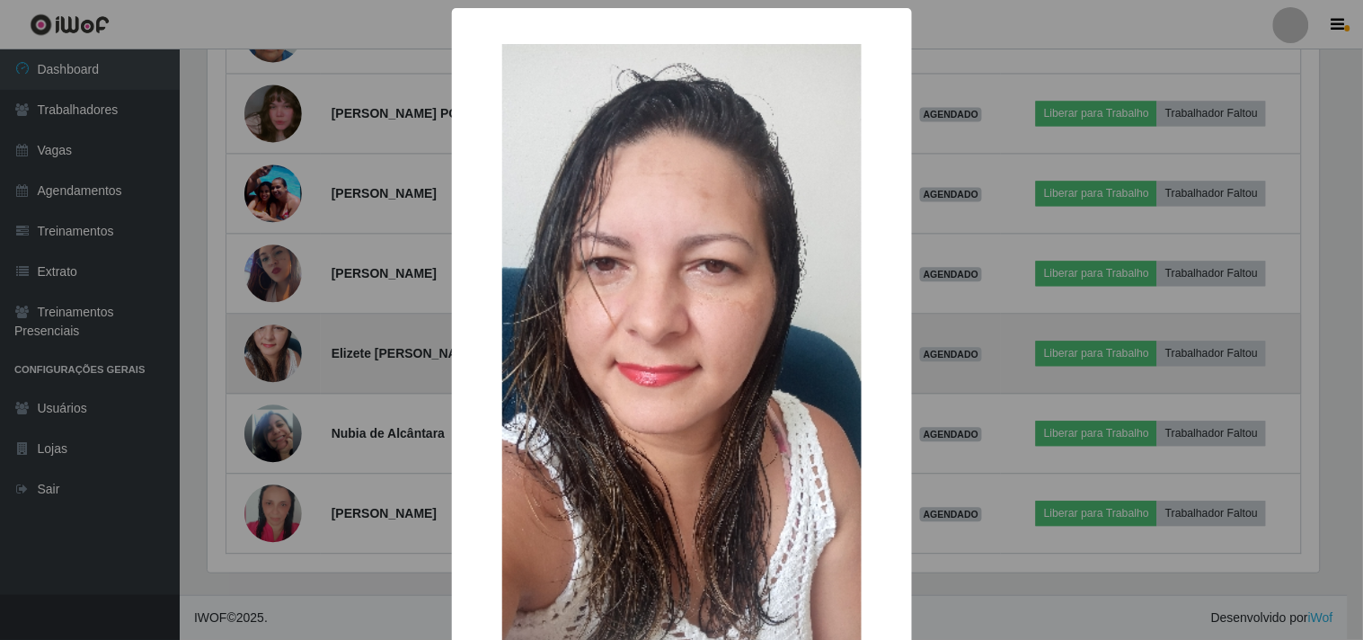
click at [276, 348] on div "× OK Cancel" at bounding box center [681, 320] width 1363 height 640
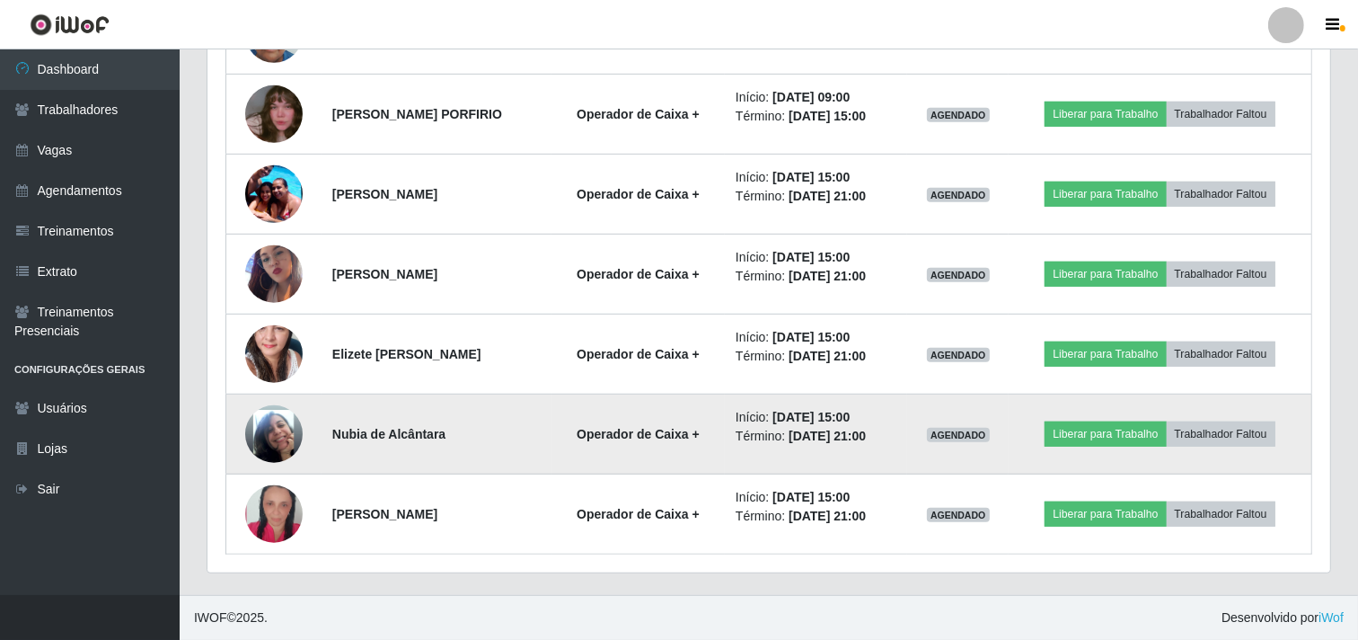
click at [277, 427] on img at bounding box center [273, 434] width 57 height 102
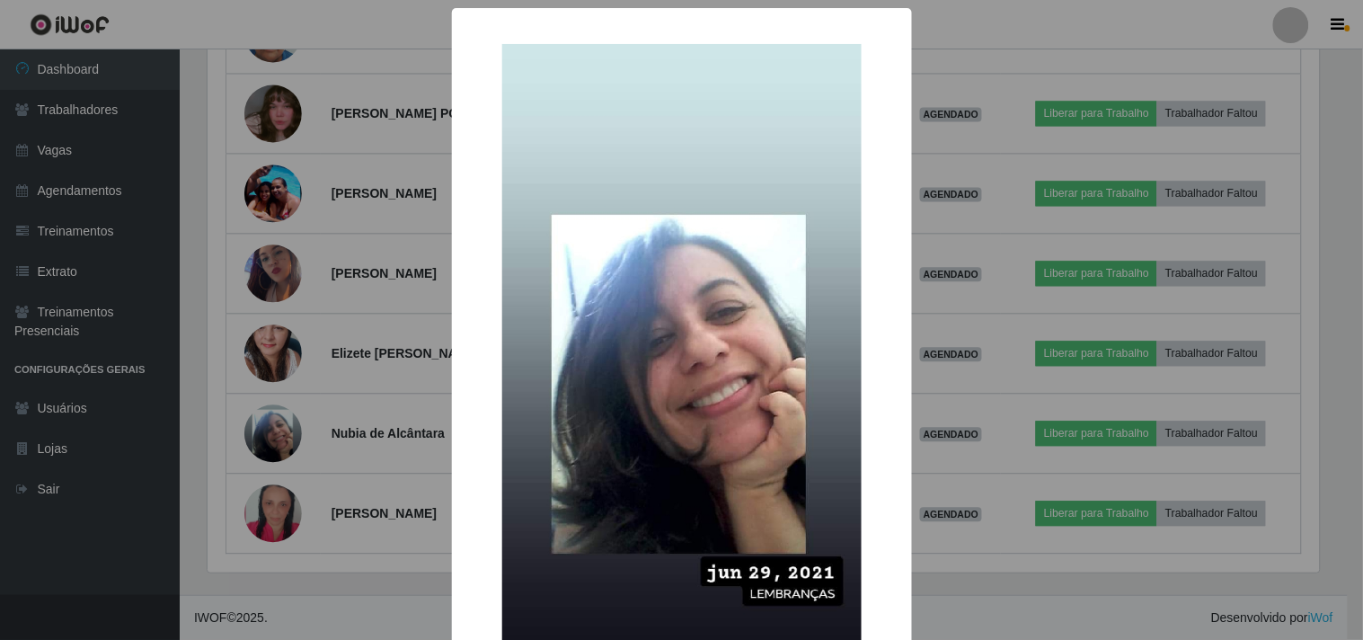
click at [309, 406] on div "× OK Cancel" at bounding box center [681, 320] width 1363 height 640
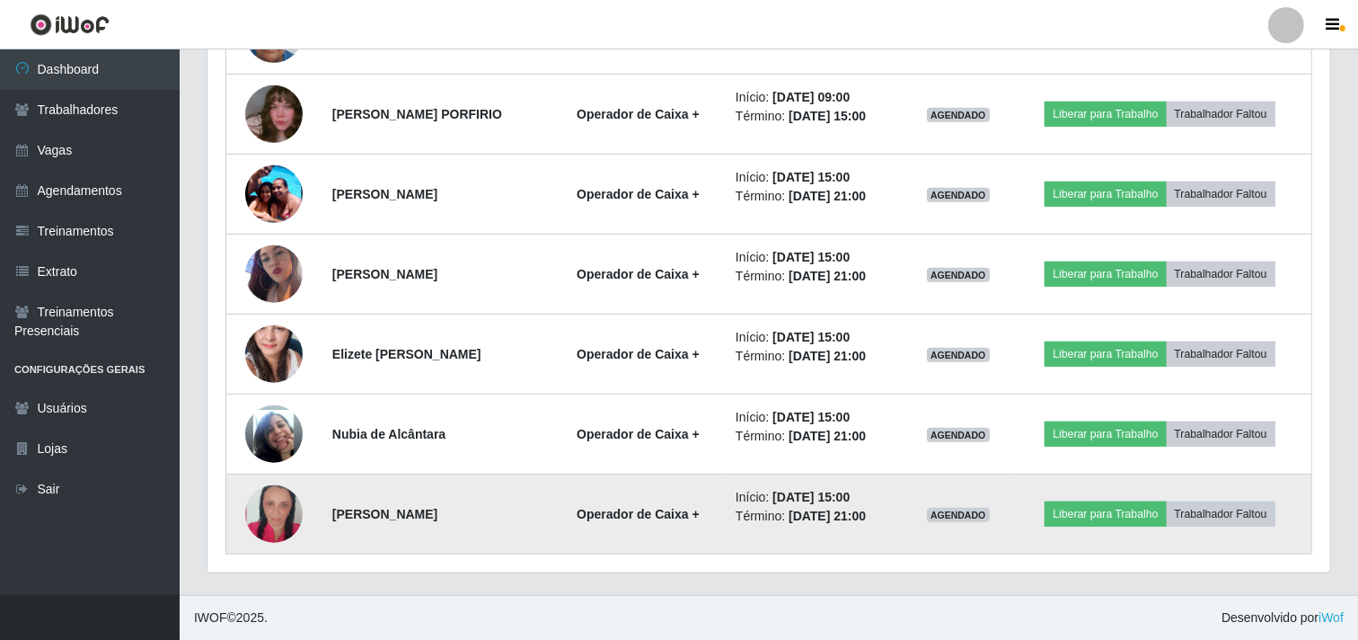
click at [269, 508] on img at bounding box center [273, 514] width 57 height 85
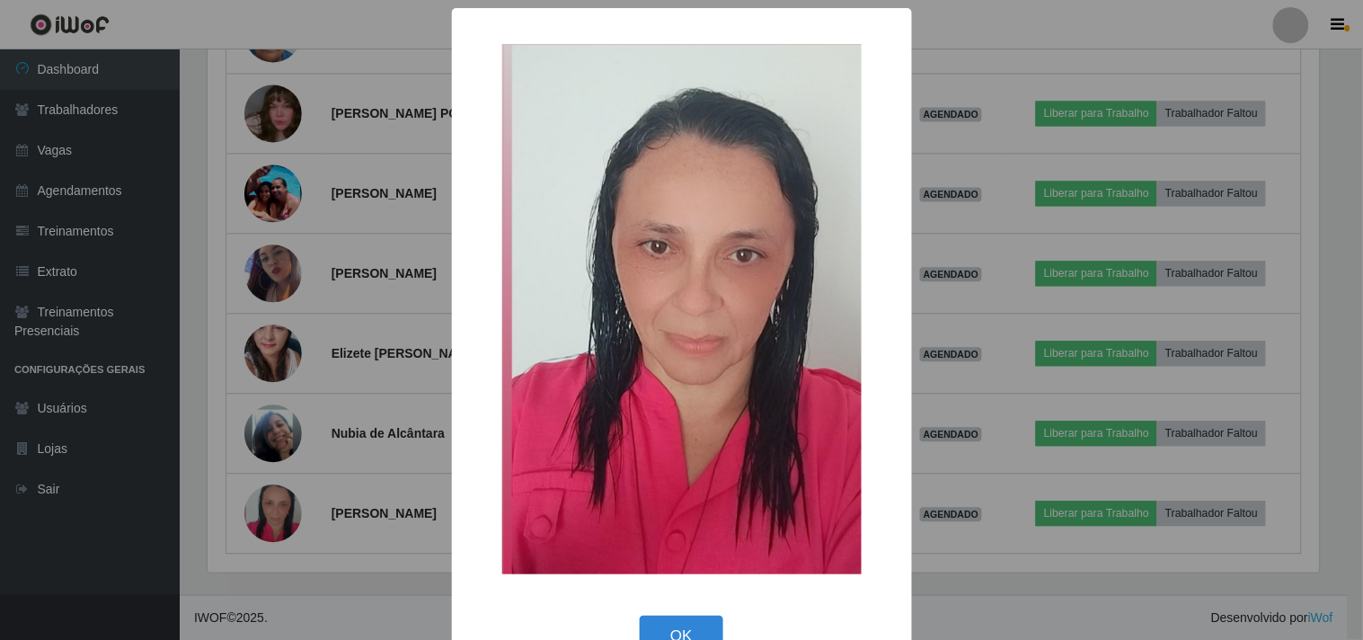
click at [428, 371] on div "× OK Cancel" at bounding box center [681, 320] width 1363 height 640
